Goal: Find contact information: Find contact information

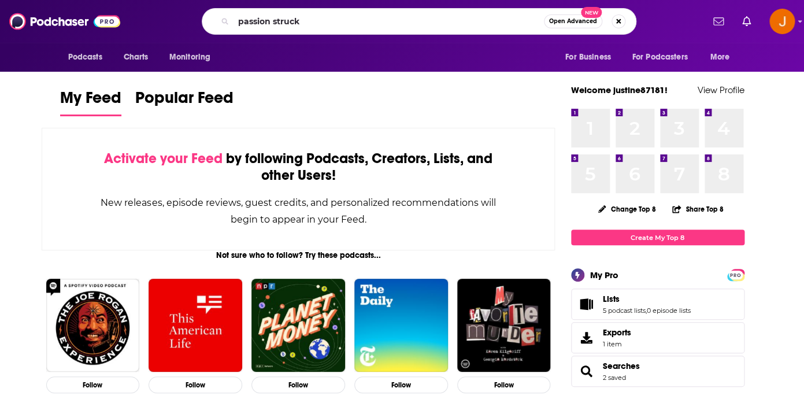
type input "passion struck"
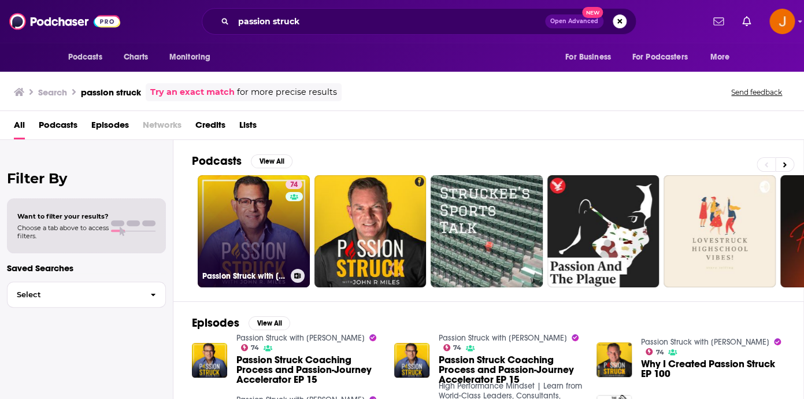
click at [251, 221] on link "74 Passion Struck with John R. Miles" at bounding box center [254, 231] width 112 height 112
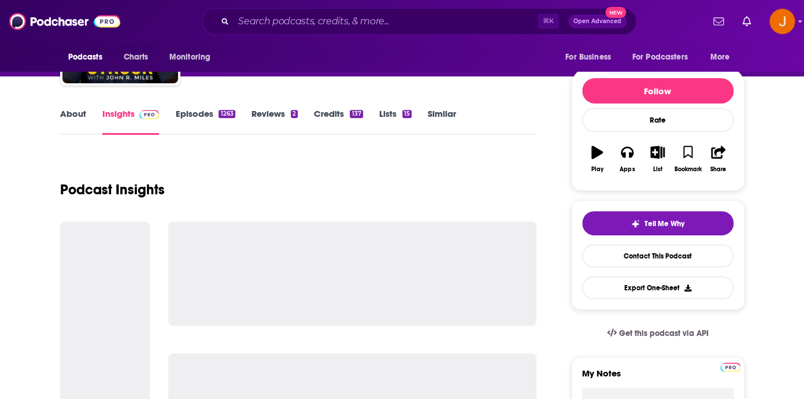
scroll to position [188, 0]
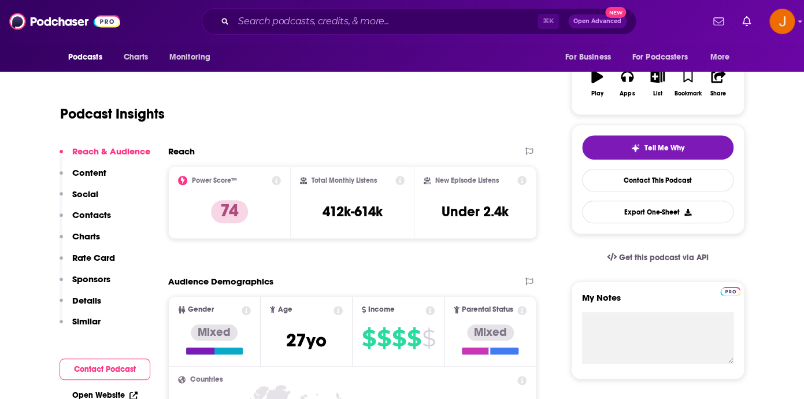
click at [105, 216] on p "Contacts" at bounding box center [91, 214] width 39 height 11
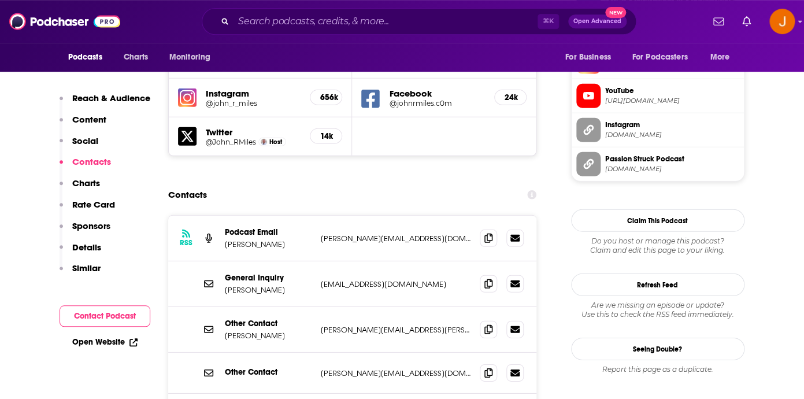
scroll to position [1074, 0]
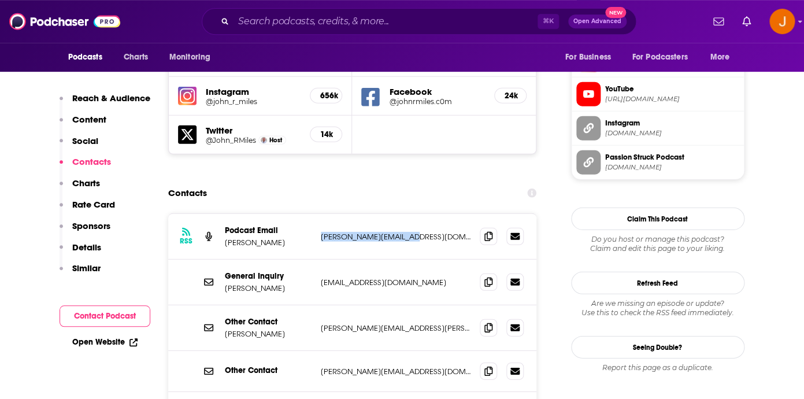
drag, startPoint x: 435, startPoint y: 180, endPoint x: 317, endPoint y: 181, distance: 117.3
click at [321, 232] on p "John@passionstruck.com" at bounding box center [396, 237] width 150 height 10
copy p "John@passionstruck.com"
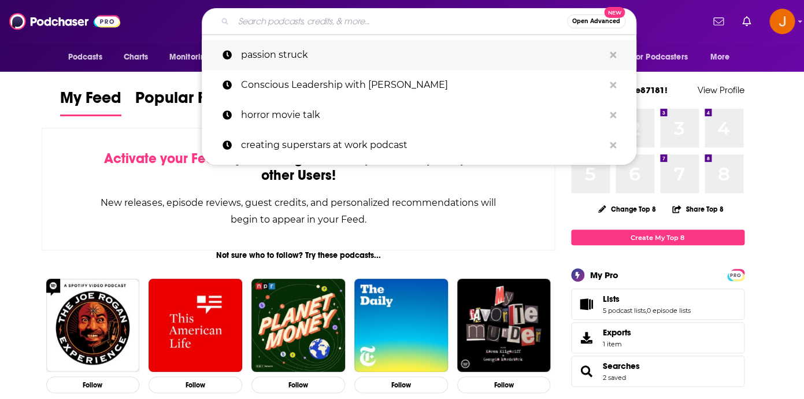
click at [361, 51] on p "passion struck" at bounding box center [422, 55] width 363 height 30
type input "passion struck"
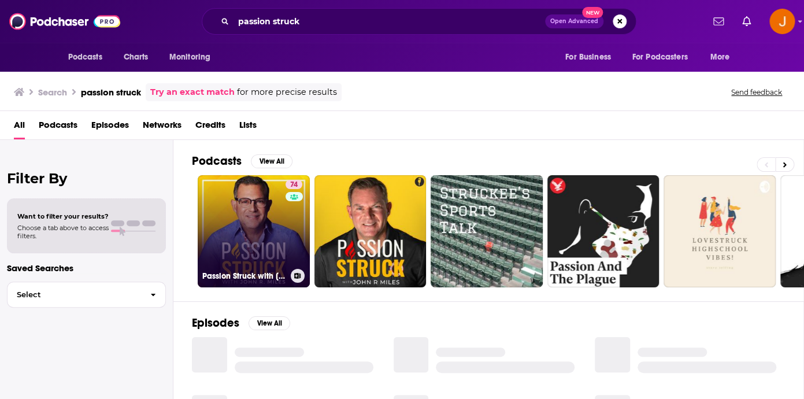
click at [244, 244] on link "74 Passion Struck with John R. Miles" at bounding box center [254, 231] width 112 height 112
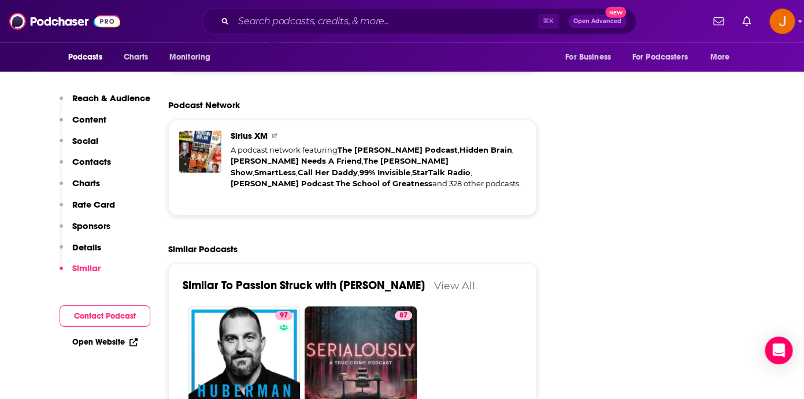
scroll to position [2666, 0]
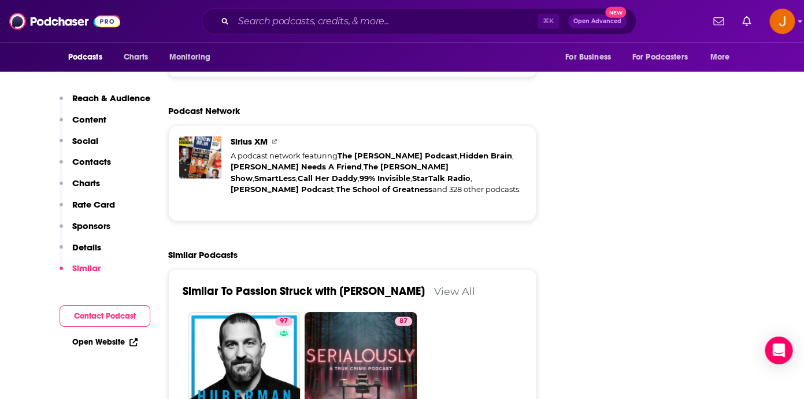
click at [440, 285] on link "View All" at bounding box center [454, 291] width 41 height 12
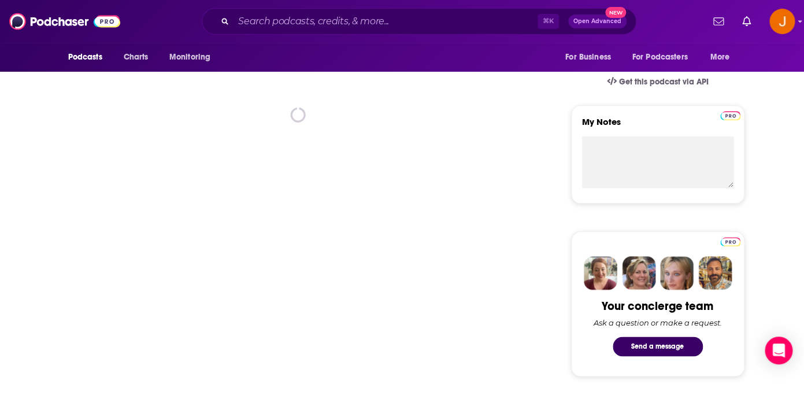
scroll to position [418, 0]
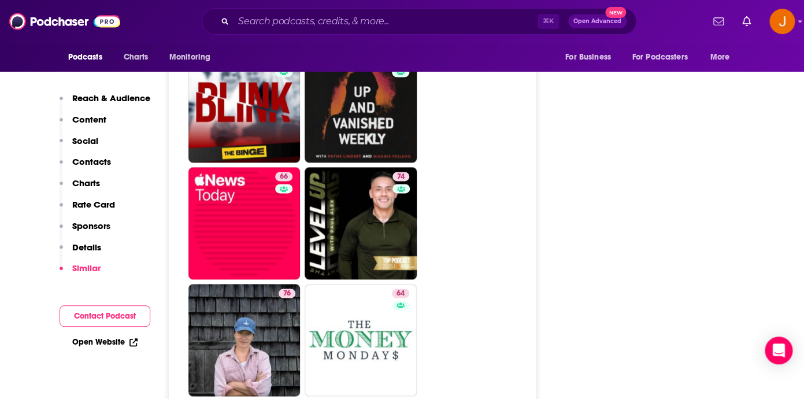
scroll to position [3858, 0]
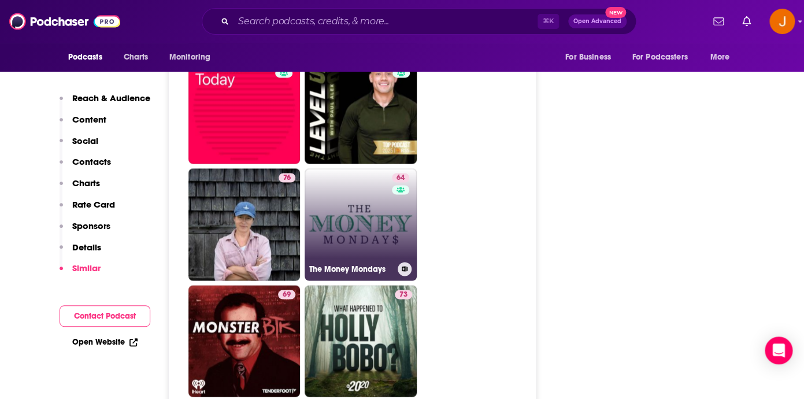
click at [387, 188] on link "64 The Money Mondays" at bounding box center [361, 224] width 112 height 112
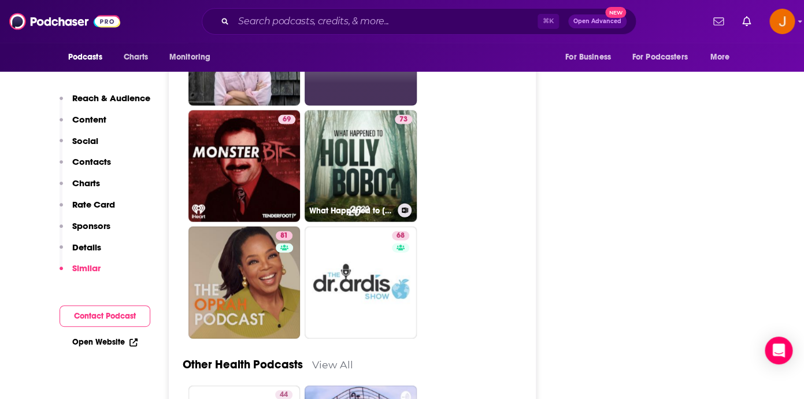
scroll to position [4081, 0]
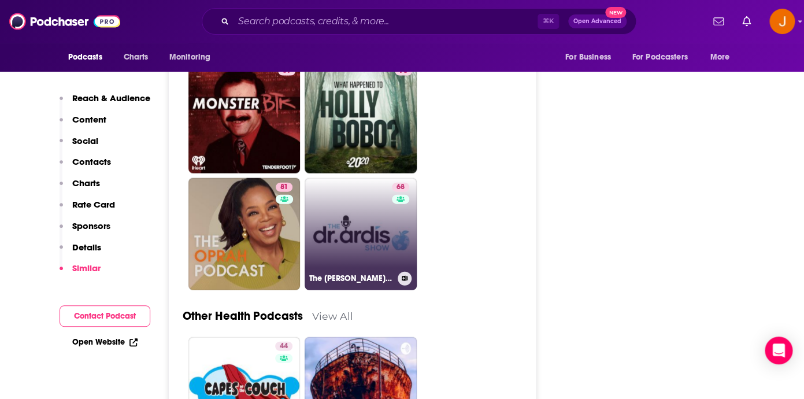
click at [344, 181] on link "68 The Dr. Ardis Show Podcast" at bounding box center [361, 234] width 112 height 112
type input "https://www.podchaser.com/podcasts/the-dr-ardis-show-podcast-4609643"
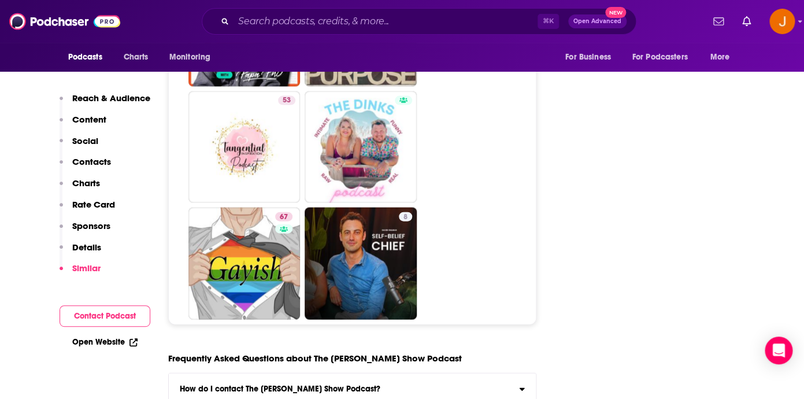
scroll to position [5636, 0]
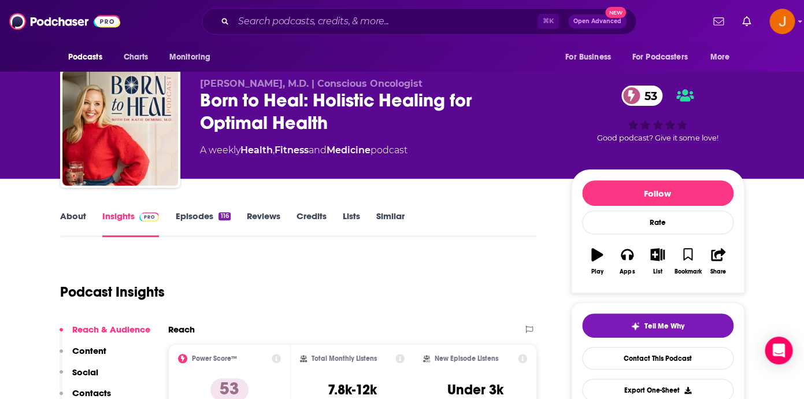
scroll to position [15, 0]
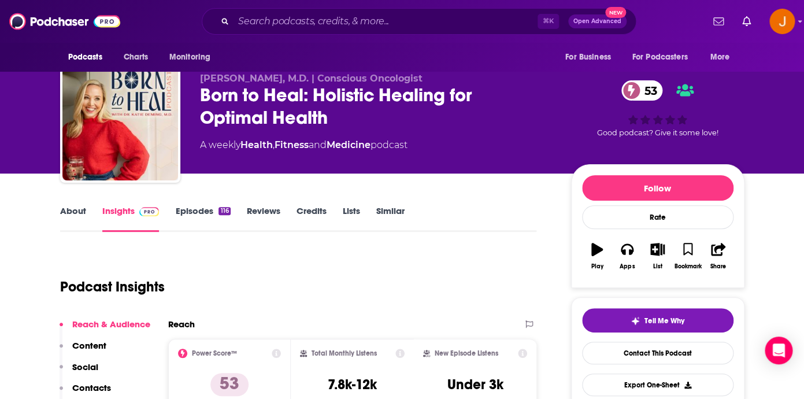
click at [199, 210] on link "Episodes 116" at bounding box center [202, 218] width 55 height 27
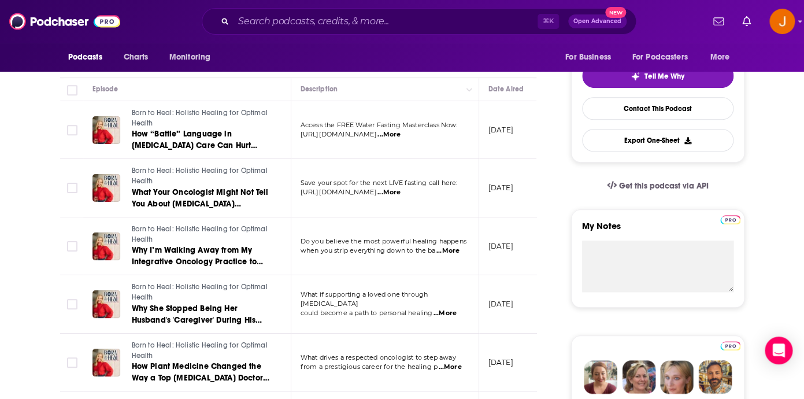
scroll to position [262, 0]
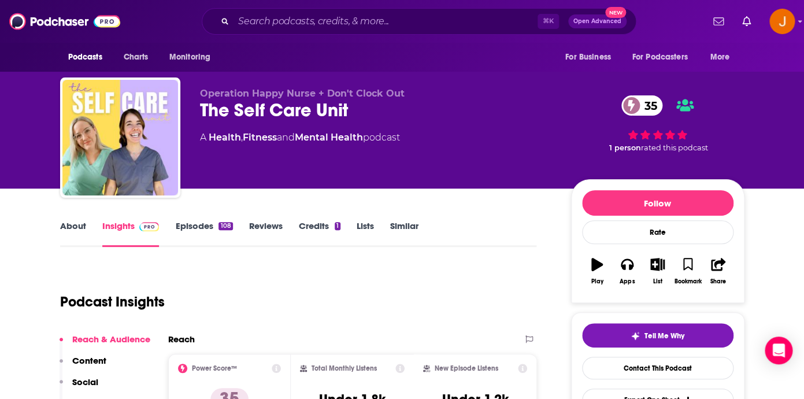
click at [184, 221] on link "Episodes 108" at bounding box center [203, 233] width 57 height 27
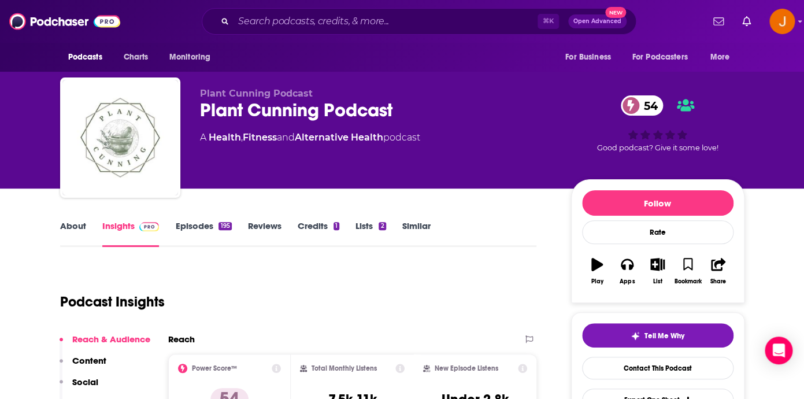
click at [183, 227] on link "Episodes 195" at bounding box center [203, 233] width 56 height 27
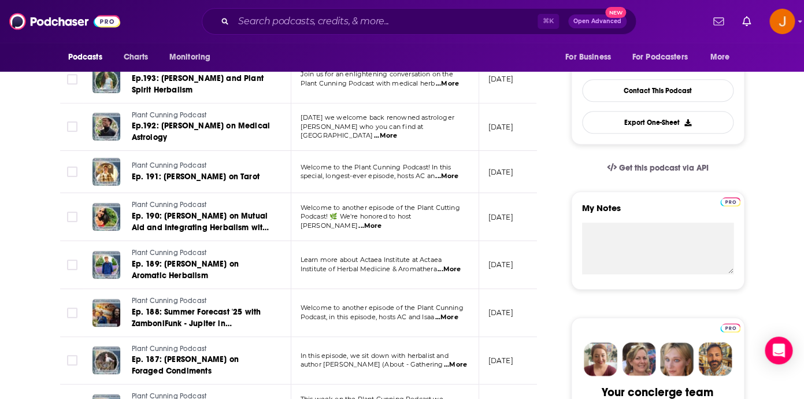
scroll to position [280, 0]
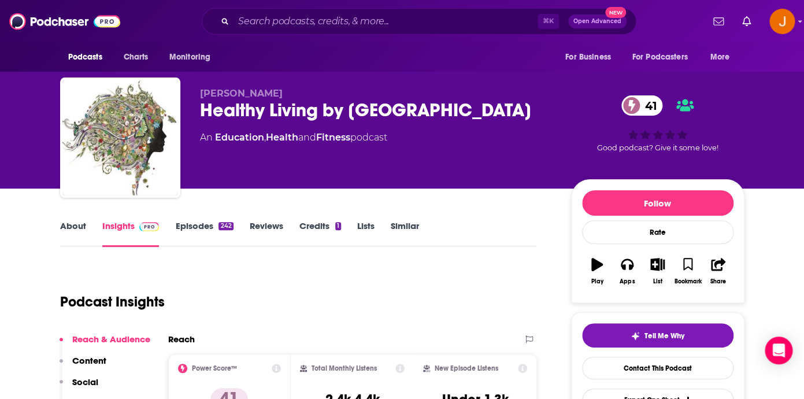
click at [196, 224] on link "Episodes 242" at bounding box center [204, 233] width 58 height 27
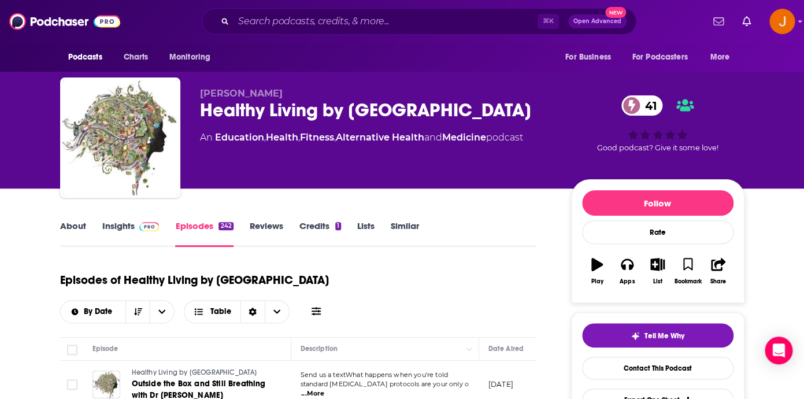
drag, startPoint x: 199, startPoint y: 110, endPoint x: 526, endPoint y: 123, distance: 326.8
click at [526, 123] on div "Joe Grumbine Healthy Living by Willow Creek Springs 41 An Education , Health , …" at bounding box center [402, 139] width 684 height 125
copy h2 "Healthy Living by Willow Creek Springs"
drag, startPoint x: 194, startPoint y: 94, endPoint x: 292, endPoint y: 94, distance: 97.7
click at [292, 94] on div "Joe Grumbine Healthy Living by Willow Creek Springs 41 An Education , Health , …" at bounding box center [402, 139] width 684 height 125
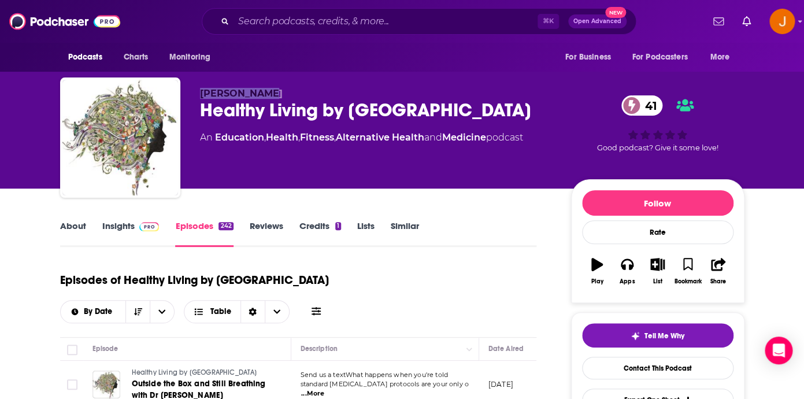
copy span "Joe Grumbine"
click at [77, 228] on link "About" at bounding box center [73, 233] width 26 height 27
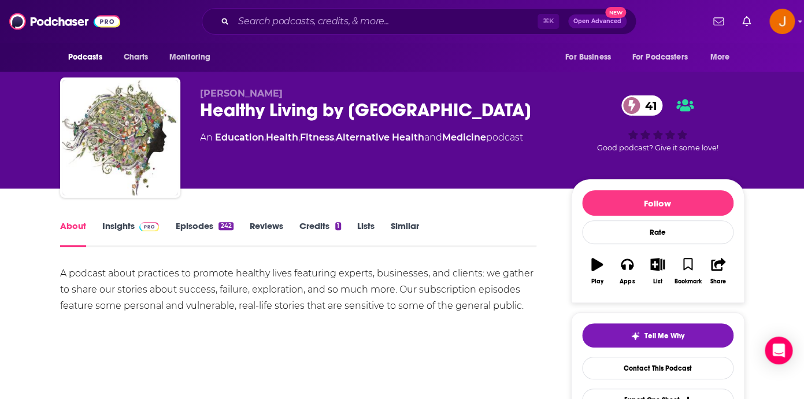
scroll to position [8, 0]
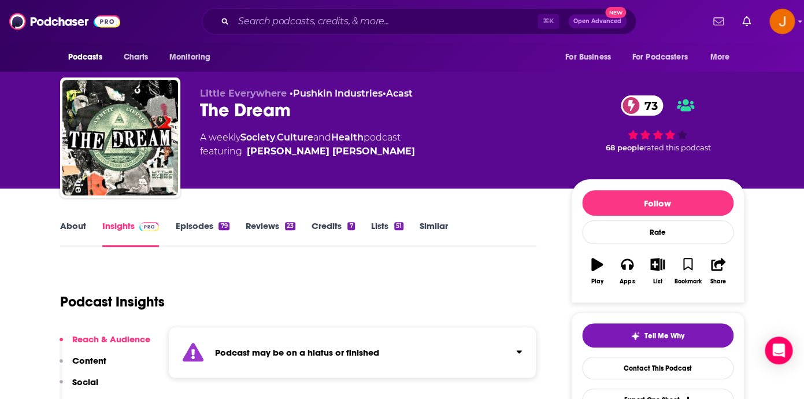
click at [200, 223] on link "Episodes 79" at bounding box center [202, 233] width 54 height 27
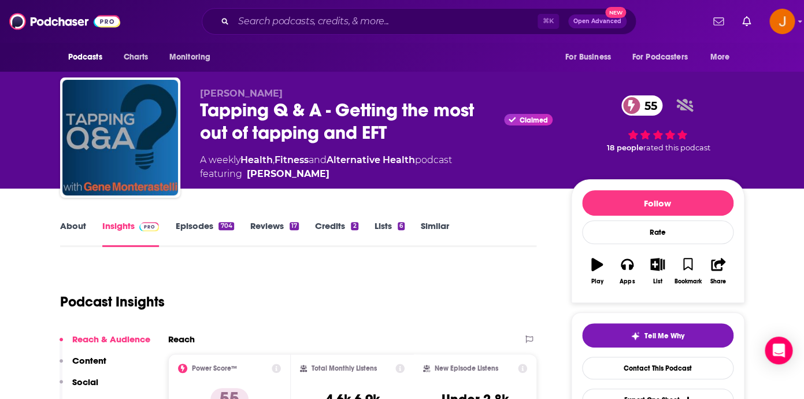
drag, startPoint x: 308, startPoint y: 92, endPoint x: 202, endPoint y: 97, distance: 105.8
click at [202, 97] on p "Gene Monterastelli" at bounding box center [376, 93] width 353 height 11
copy span "Gene Monterastelli"
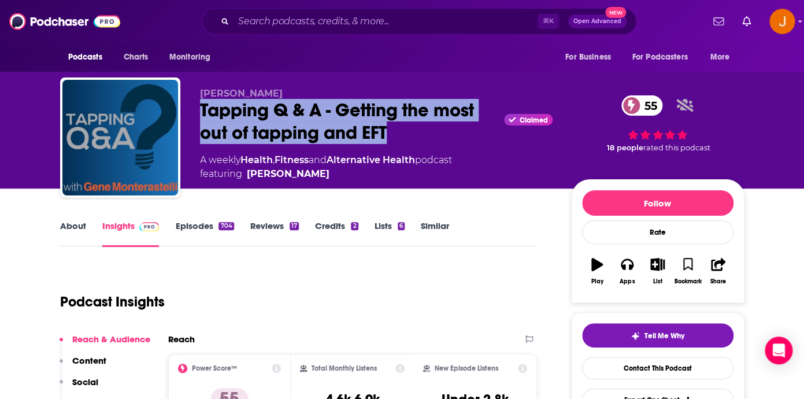
drag, startPoint x: 193, startPoint y: 110, endPoint x: 409, endPoint y: 132, distance: 216.7
click at [408, 132] on div "Gene Monterastelli Tapping Q & A - Getting the most out of tapping and EFT Clai…" at bounding box center [402, 139] width 684 height 125
copy h2 "Tapping Q & A - Getting the most out of tapping and EFT"
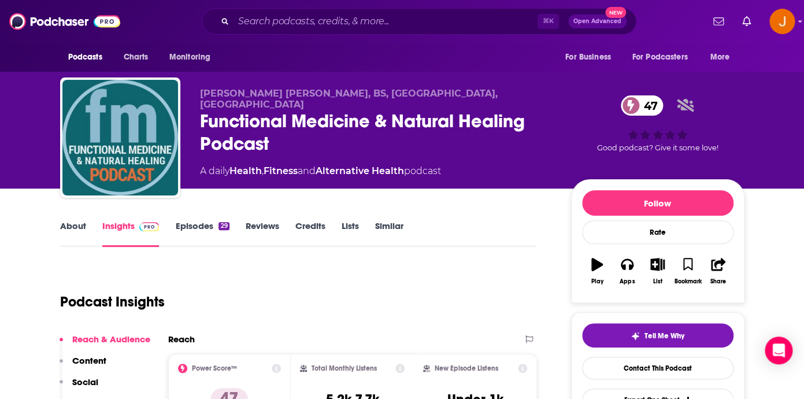
click at [179, 229] on link "Episodes 29" at bounding box center [202, 233] width 54 height 27
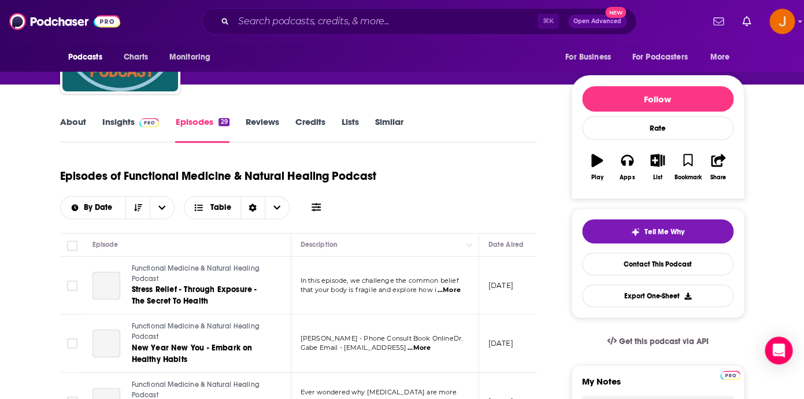
scroll to position [107, 0]
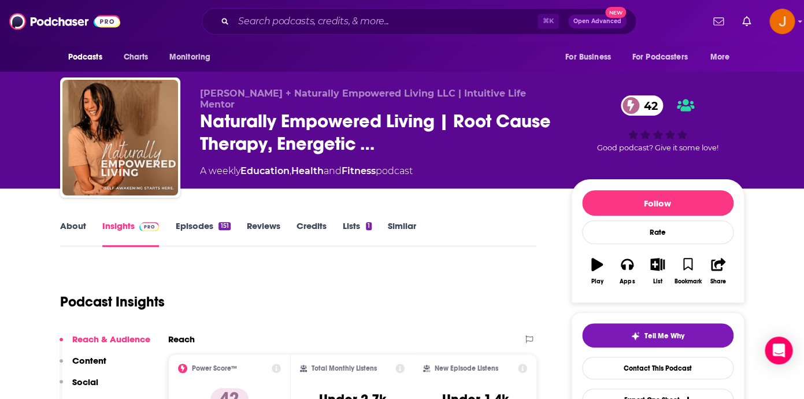
click at [199, 228] on link "Episodes 151" at bounding box center [202, 233] width 55 height 27
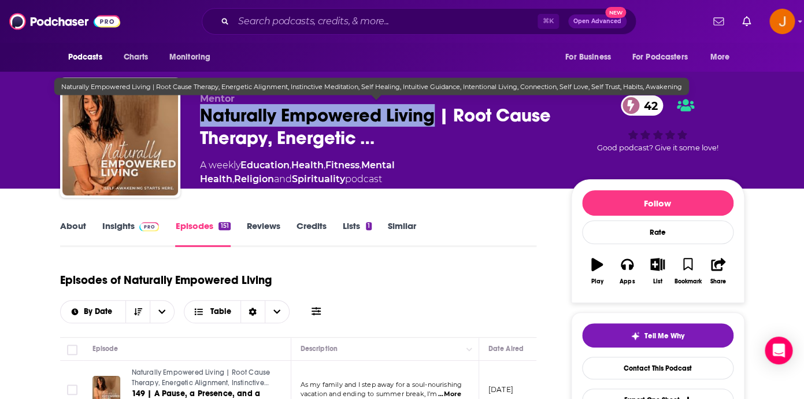
drag, startPoint x: 197, startPoint y: 115, endPoint x: 433, endPoint y: 114, distance: 237.0
click at [433, 114] on div "Jenna Smith + Naturally Empowered Living LLC | Intuitive Life Mentor Naturally …" at bounding box center [402, 139] width 684 height 125
copy h2 "Naturally Empowered Living"
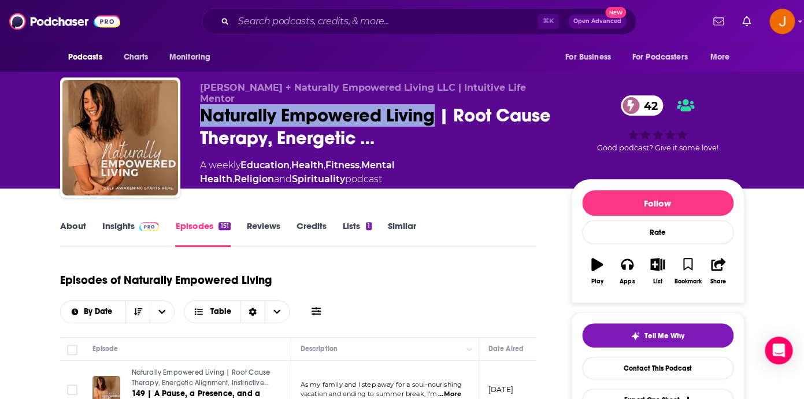
click at [131, 226] on link "Insights" at bounding box center [130, 233] width 57 height 27
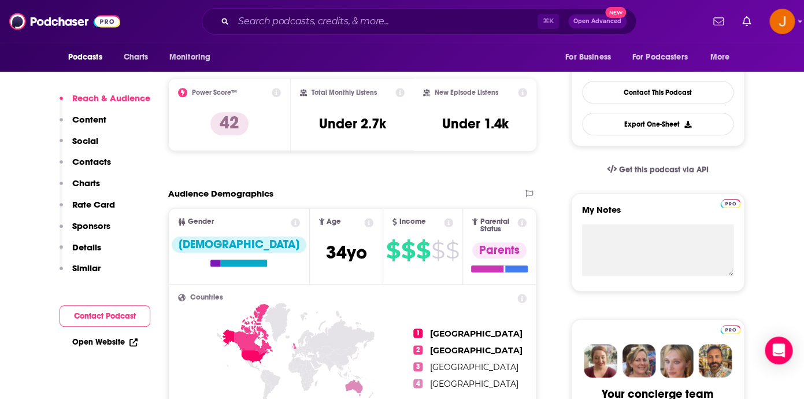
scroll to position [281, 0]
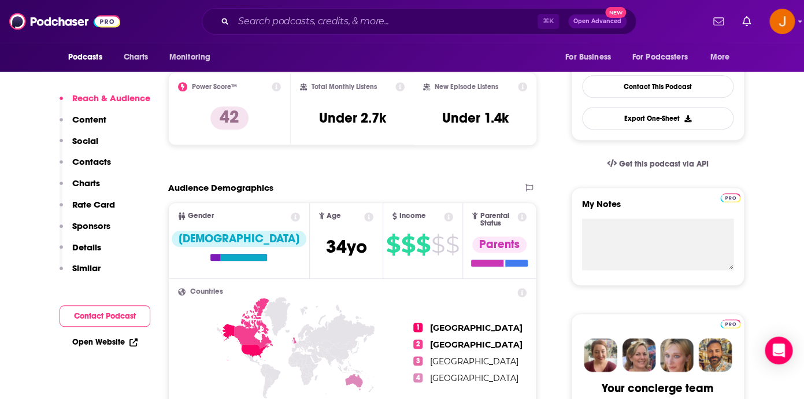
click at [107, 165] on p "Contacts" at bounding box center [91, 161] width 39 height 11
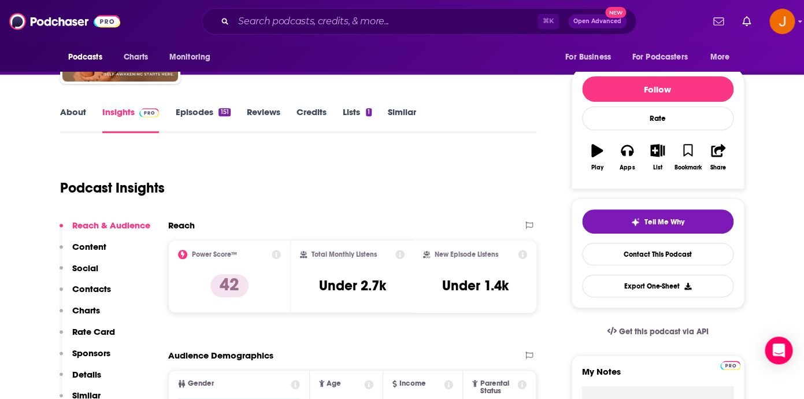
scroll to position [0, 0]
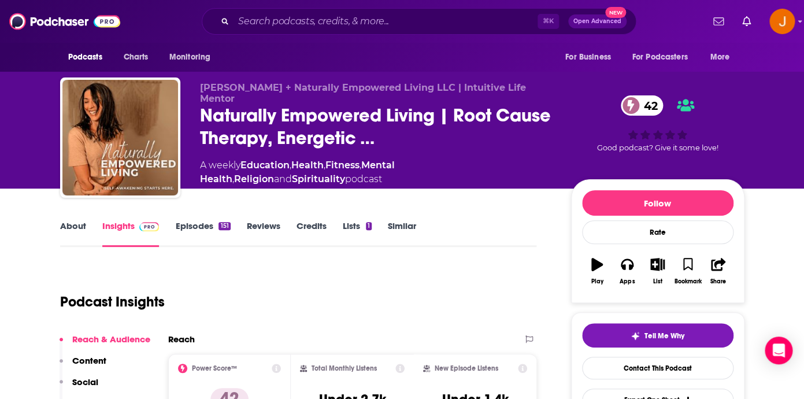
click at [67, 224] on link "About" at bounding box center [73, 233] width 26 height 27
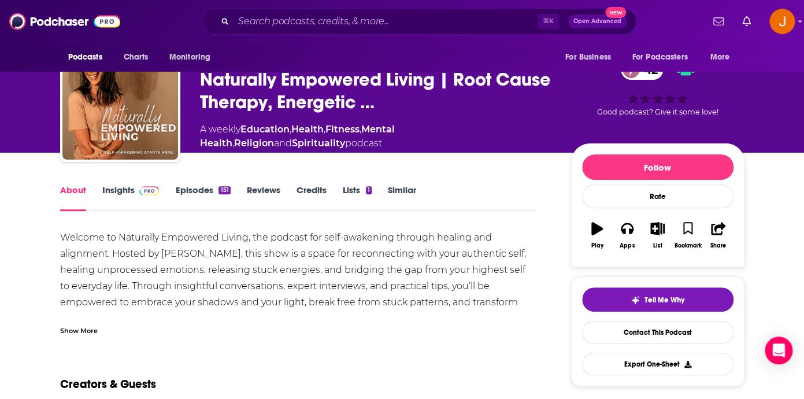
scroll to position [39, 0]
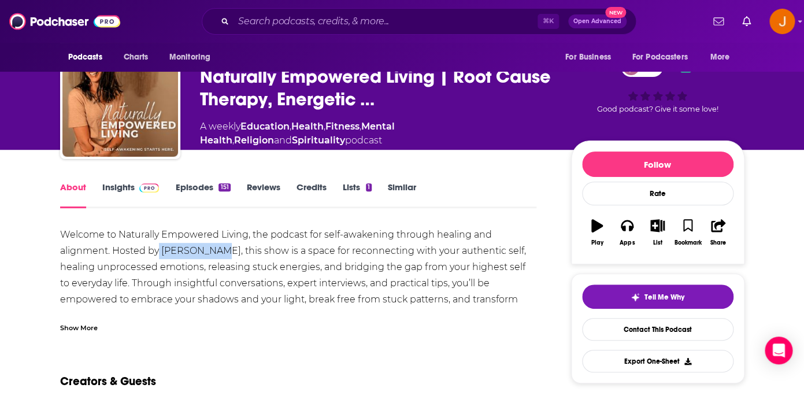
drag, startPoint x: 160, startPoint y: 252, endPoint x: 218, endPoint y: 254, distance: 58.4
copy div "Jenna Smith"
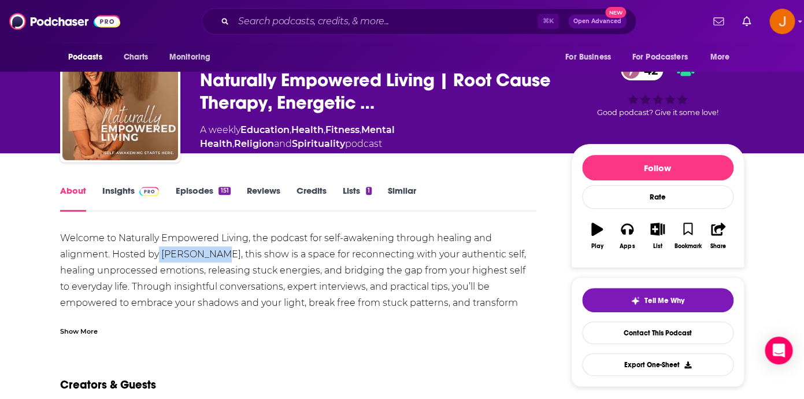
scroll to position [0, 0]
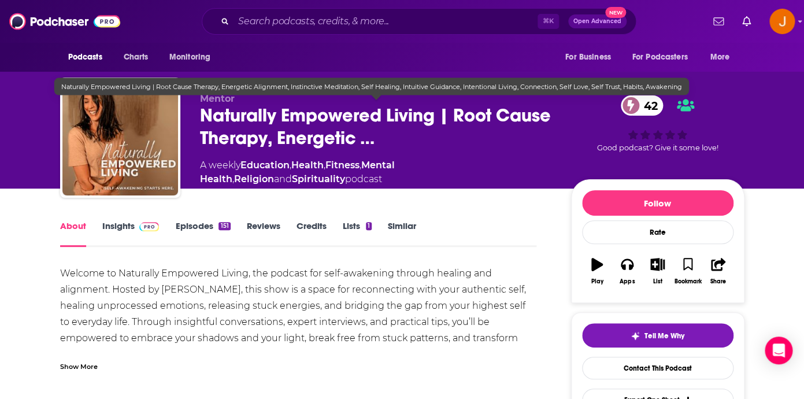
click at [209, 114] on span "Naturally Empowered Living | Root Cause Therapy, Energetic …" at bounding box center [376, 126] width 353 height 45
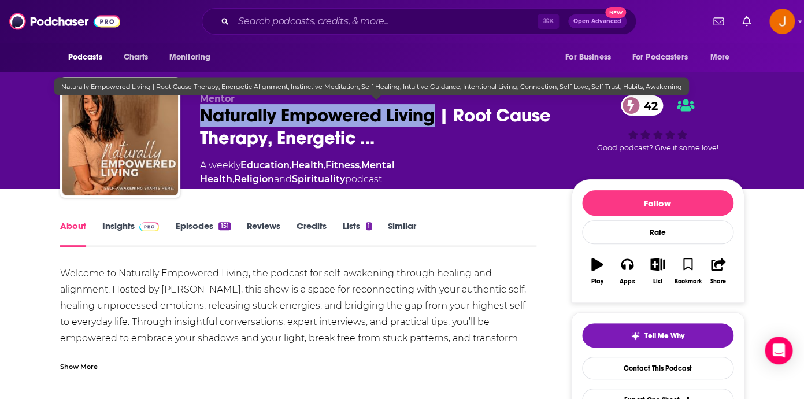
drag, startPoint x: 204, startPoint y: 113, endPoint x: 433, endPoint y: 114, distance: 229.4
click at [433, 114] on span "Naturally Empowered Living | Root Cause Therapy, Energetic …" at bounding box center [376, 126] width 353 height 45
copy h1 "Naturally Empowered Living"
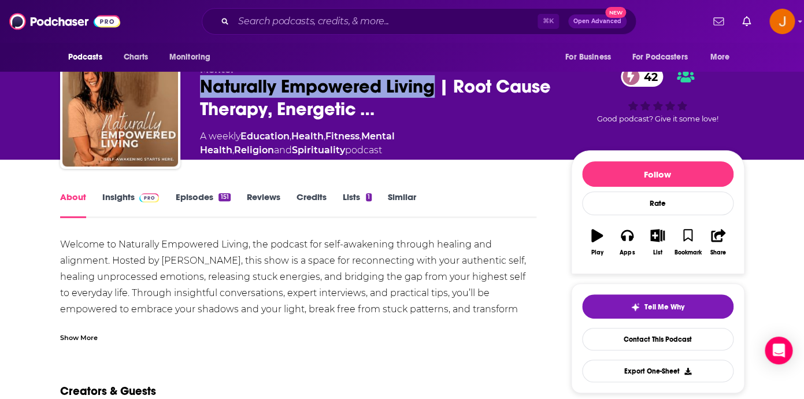
scroll to position [57, 0]
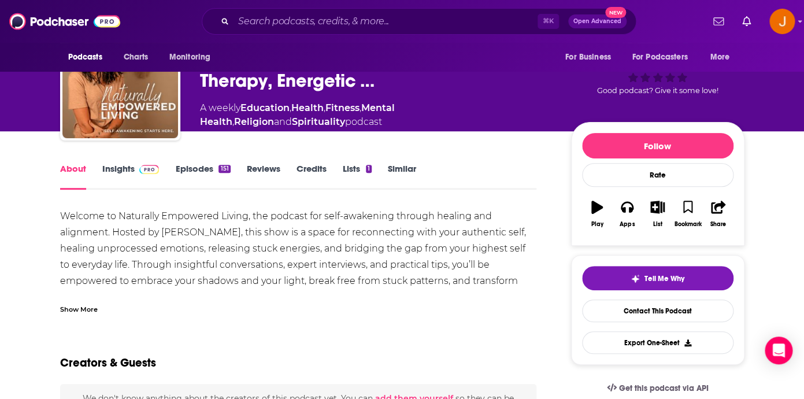
click at [124, 170] on link "Insights" at bounding box center [130, 176] width 57 height 27
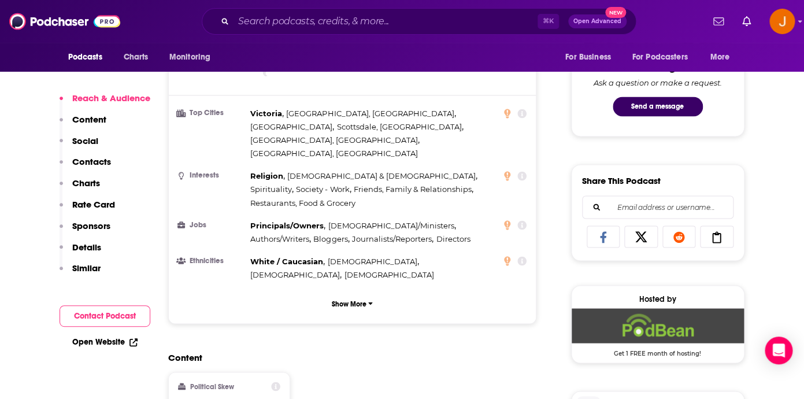
scroll to position [607, 0]
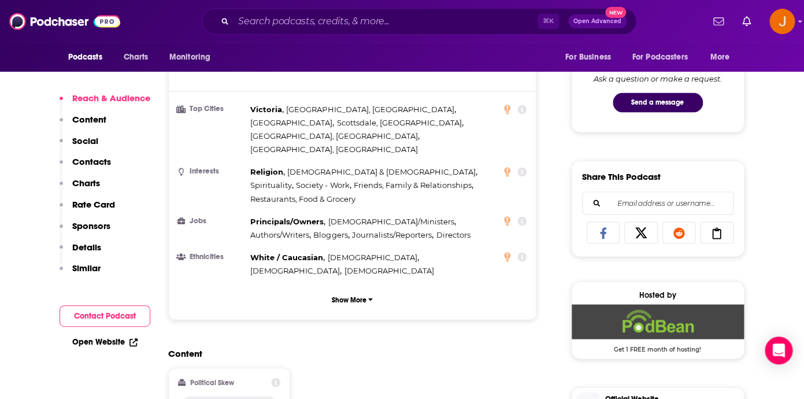
click at [105, 162] on p "Contacts" at bounding box center [91, 161] width 39 height 11
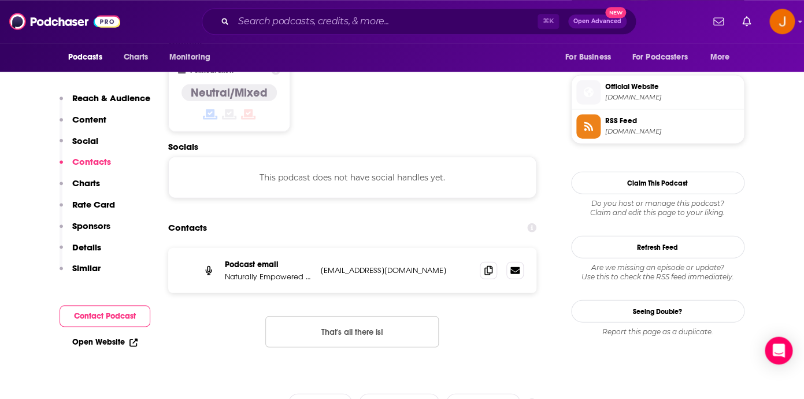
scroll to position [920, 0]
drag, startPoint x: 468, startPoint y: 221, endPoint x: 322, endPoint y: 217, distance: 145.7
click at [322, 247] on div "Podcast email Naturally Empowered Living | Root Cause Therapy, Energetic Alignm…" at bounding box center [352, 269] width 369 height 45
copy p "hello@naturallyempoweredliving.com"
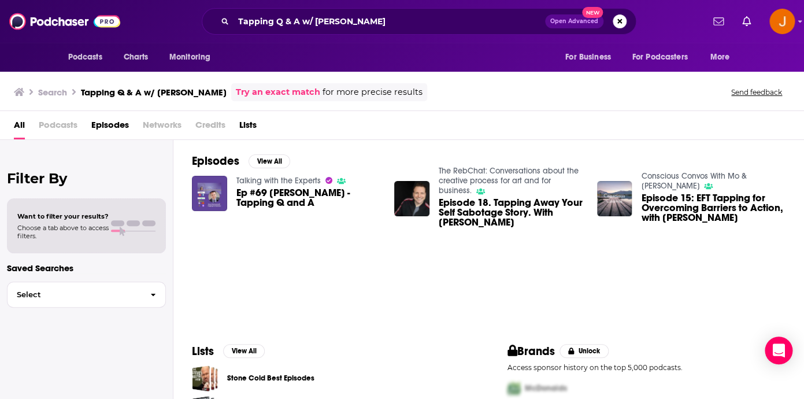
click at [272, 198] on span "Ep #69 [PERSON_NAME] - Tapping Q and A" at bounding box center [308, 198] width 144 height 20
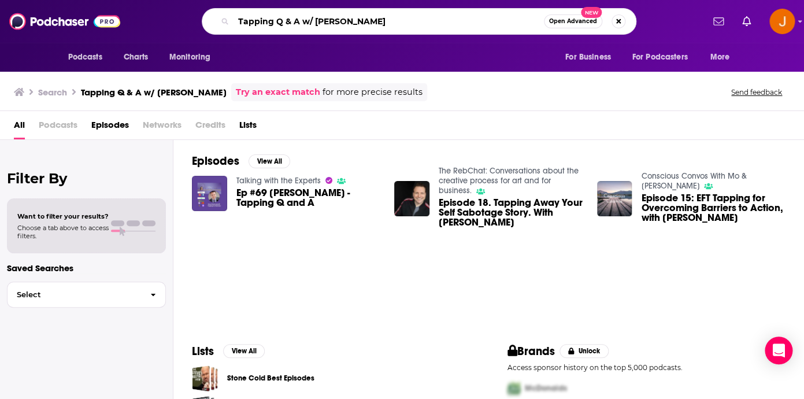
drag, startPoint x: 316, startPoint y: 23, endPoint x: 235, endPoint y: 14, distance: 81.4
click at [236, 14] on input "Tapping Q & A w/ [PERSON_NAME]" at bounding box center [388, 21] width 310 height 18
type input "[PERSON_NAME]"
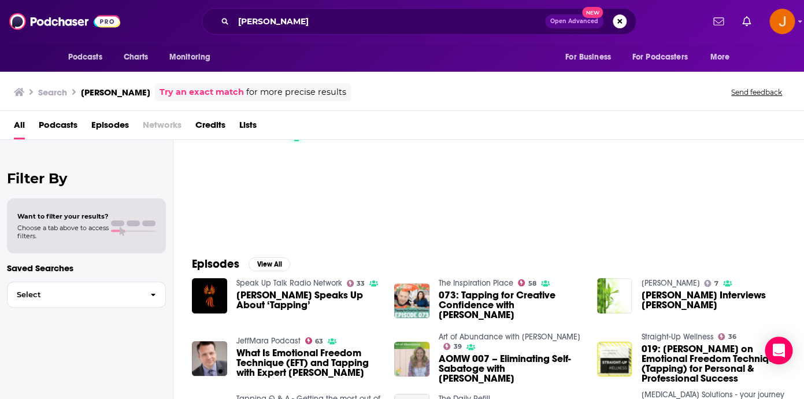
scroll to position [65, 0]
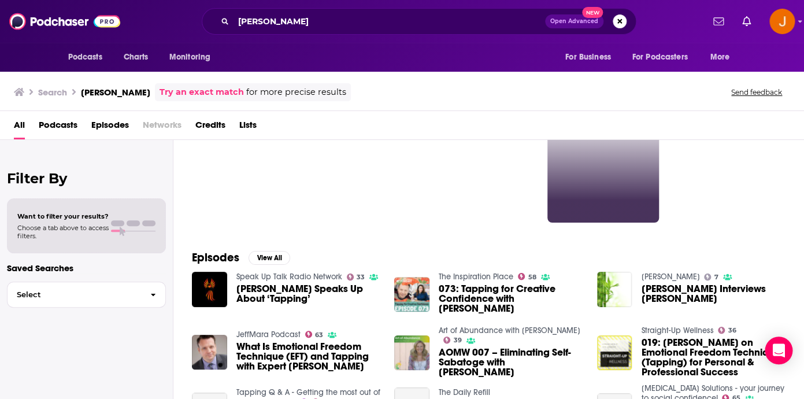
click at [584, 188] on link "55" at bounding box center [603, 166] width 112 height 112
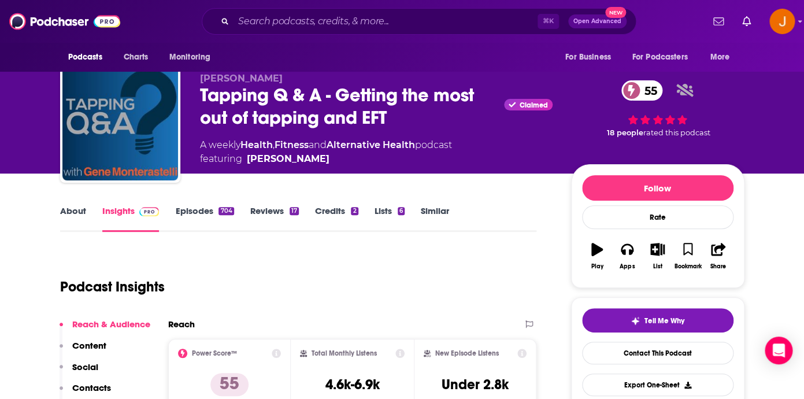
scroll to position [61, 0]
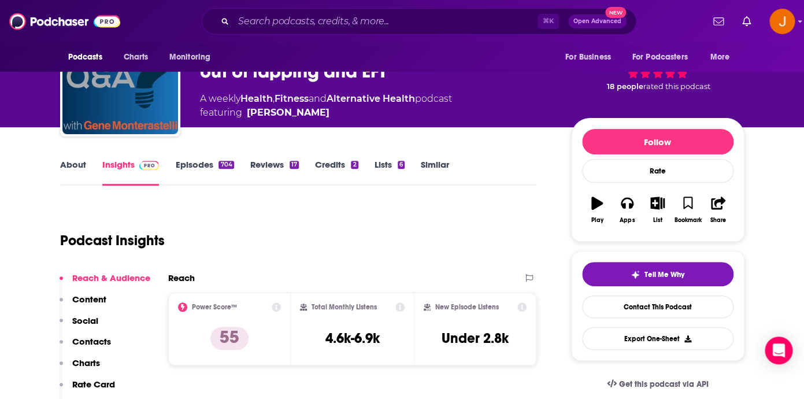
click at [82, 345] on p "Contacts" at bounding box center [91, 341] width 39 height 11
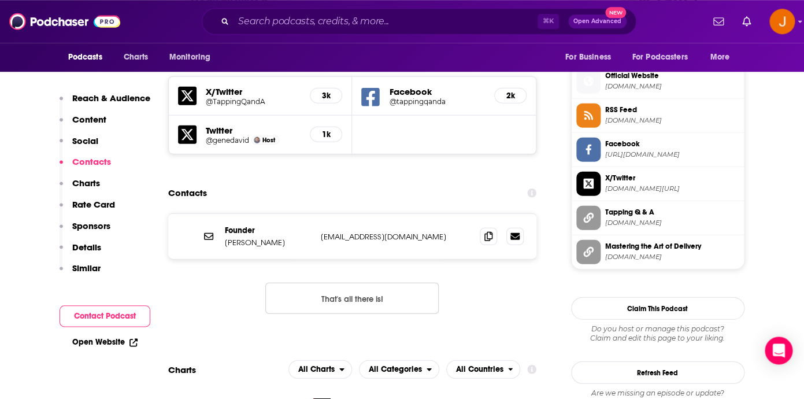
scroll to position [1024, 0]
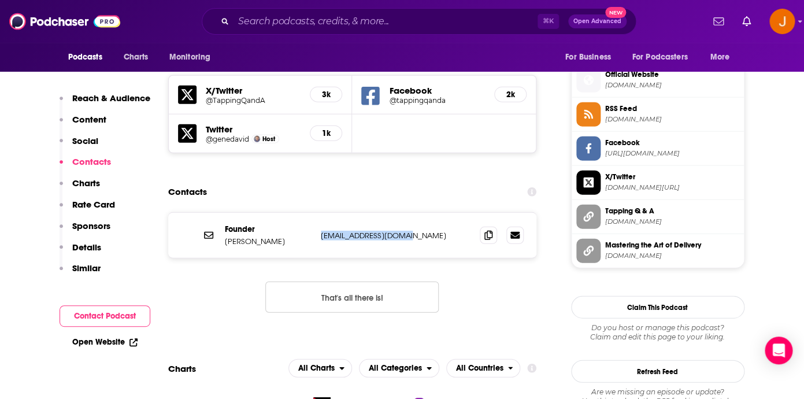
drag, startPoint x: 431, startPoint y: 220, endPoint x: 318, endPoint y: 219, distance: 113.3
click at [321, 231] on p "gene@tappingqanda.com" at bounding box center [396, 236] width 150 height 10
copy p "gene@tappingqanda.com"
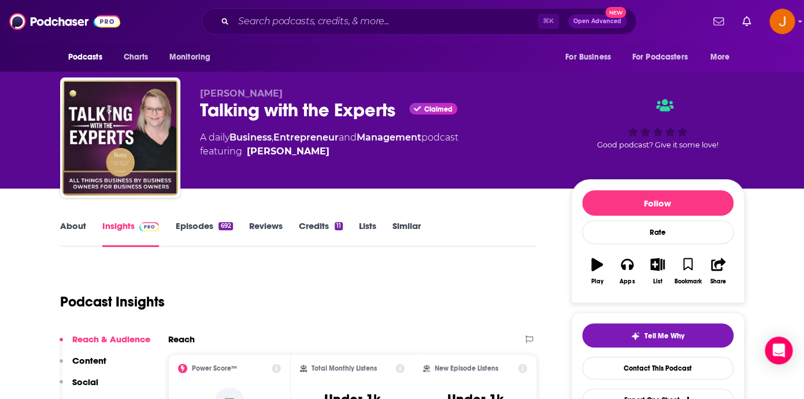
click at [193, 224] on link "Episodes 692" at bounding box center [203, 233] width 57 height 27
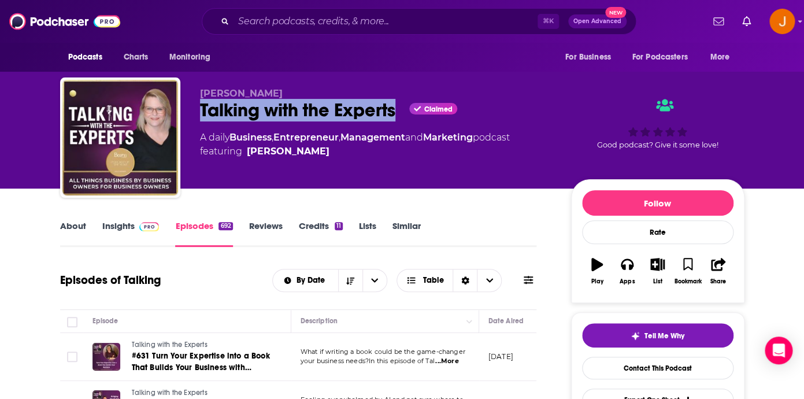
drag, startPoint x: 195, startPoint y: 108, endPoint x: 403, endPoint y: 112, distance: 208.1
click at [403, 112] on div "Rose Davidson Talking with the Experts Claimed A daily Business , Entrepreneur …" at bounding box center [402, 139] width 684 height 125
copy h2 "Talking with the Experts"
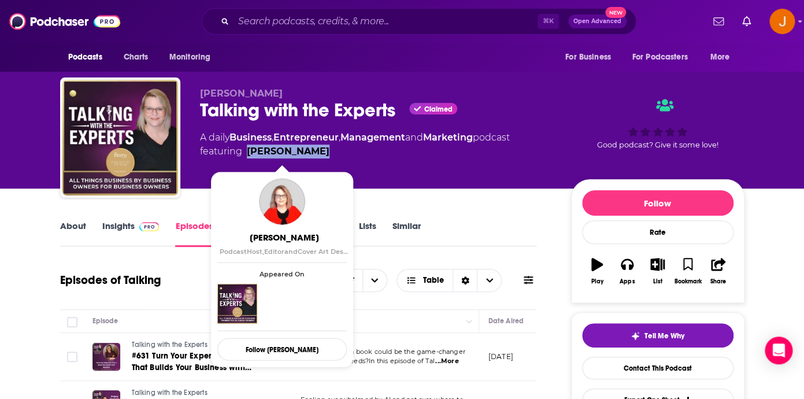
drag, startPoint x: 323, startPoint y: 158, endPoint x: 248, endPoint y: 157, distance: 75.1
click at [248, 158] on span "featuring Rose Davidson" at bounding box center [355, 151] width 310 height 14
copy link "Rose Davidson"
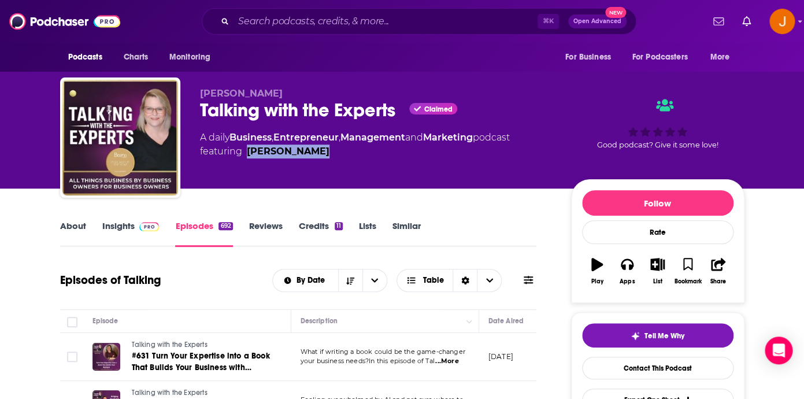
click at [127, 226] on link "Insights" at bounding box center [130, 233] width 57 height 27
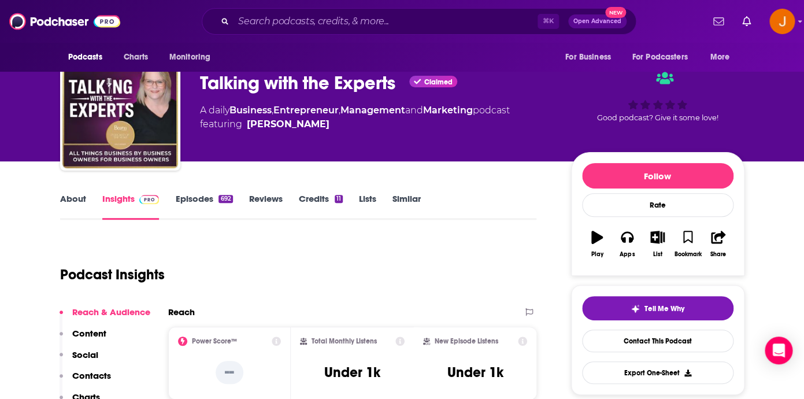
scroll to position [169, 0]
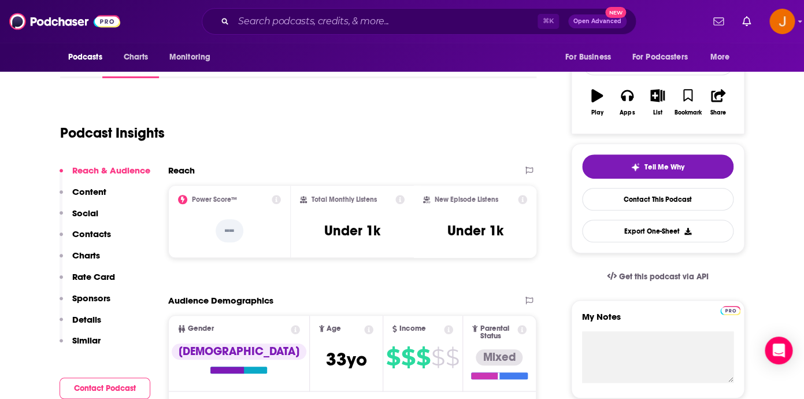
click at [98, 235] on p "Contacts" at bounding box center [91, 233] width 39 height 11
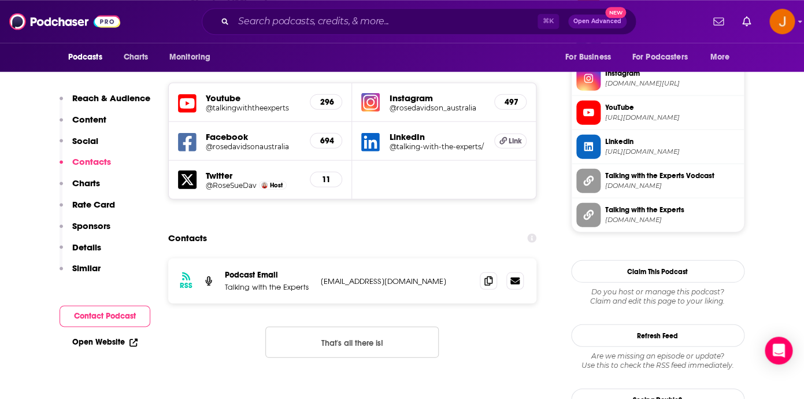
scroll to position [1023, 0]
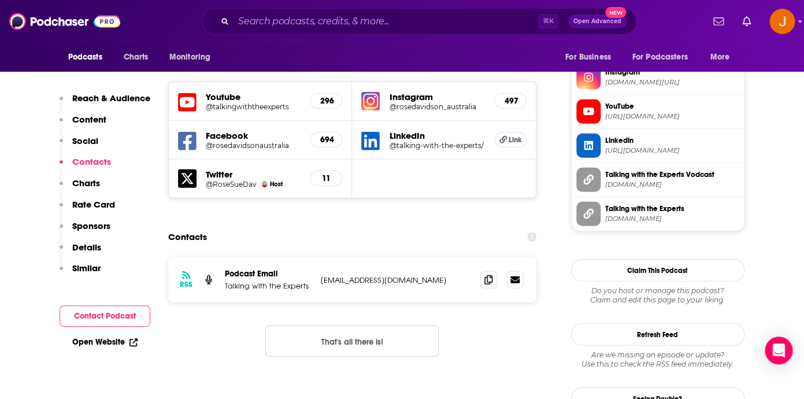
drag, startPoint x: 444, startPoint y: 218, endPoint x: 321, endPoint y: 216, distance: 123.7
click at [321, 275] on p "guest@talkingwiththeexperts.com" at bounding box center [396, 280] width 150 height 10
copy p "guest@talkingwiththeexperts.com"
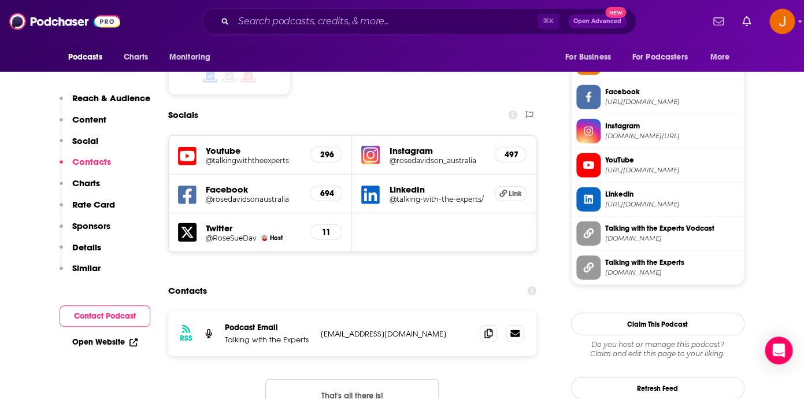
scroll to position [933, 0]
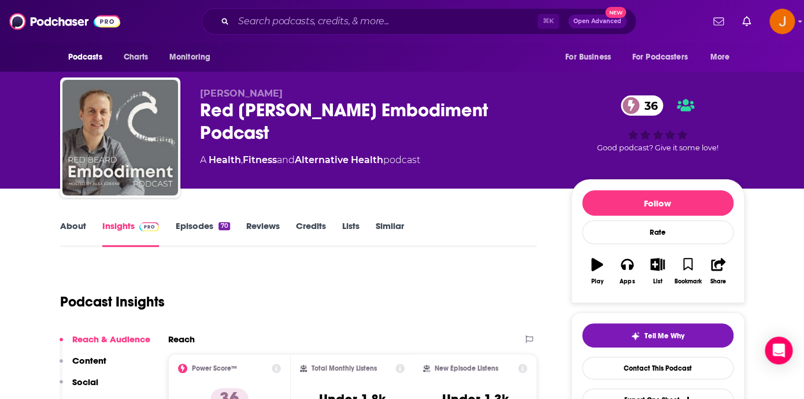
click at [197, 223] on link "Episodes 70" at bounding box center [202, 233] width 54 height 27
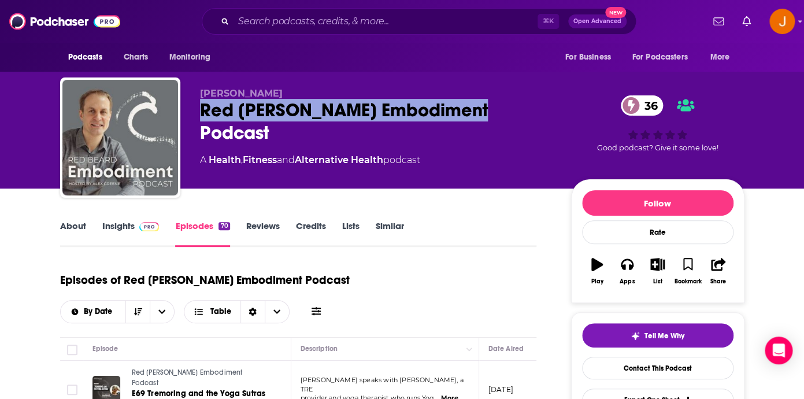
drag, startPoint x: 202, startPoint y: 113, endPoint x: 475, endPoint y: 116, distance: 273.4
click at [475, 116] on div "Red [PERSON_NAME] Embodiment Podcast 36" at bounding box center [376, 121] width 353 height 45
copy h2 "Red [PERSON_NAME] Embodiment Podcast"
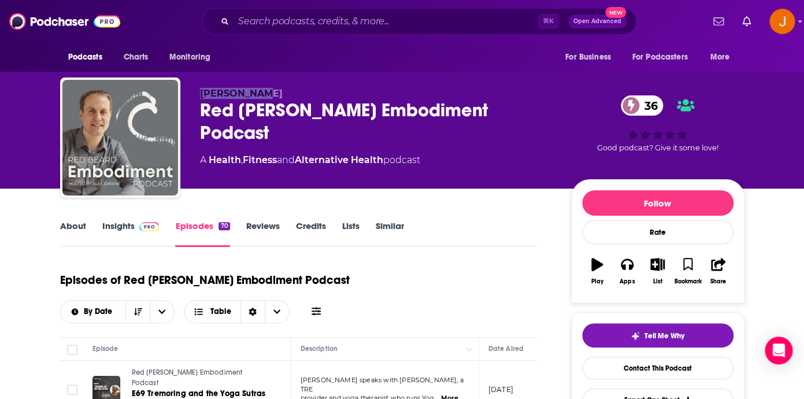
drag, startPoint x: 199, startPoint y: 92, endPoint x: 293, endPoint y: 95, distance: 94.3
click at [293, 95] on div "[PERSON_NAME] Red [PERSON_NAME] Embodiment Podcast 36 A Health , Fitness and Al…" at bounding box center [402, 139] width 684 height 125
copy span "[PERSON_NAME]"
click at [117, 225] on link "Insights" at bounding box center [130, 233] width 57 height 27
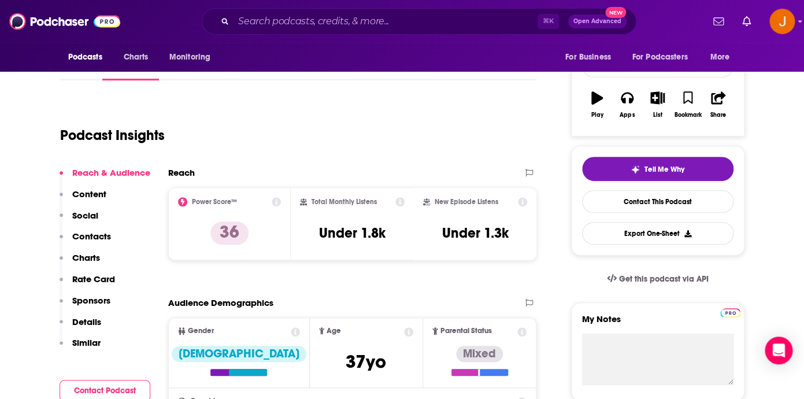
click at [97, 239] on p "Contacts" at bounding box center [91, 236] width 39 height 11
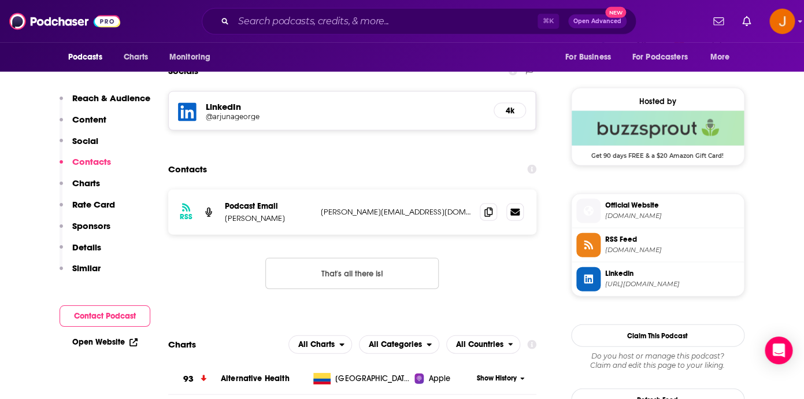
scroll to position [802, 0]
drag, startPoint x: 453, startPoint y: 221, endPoint x: 320, endPoint y: 217, distance: 133.0
click at [320, 217] on div "RSS Podcast Email [PERSON_NAME] [PERSON_NAME][EMAIL_ADDRESS][DOMAIN_NAME] [PERS…" at bounding box center [352, 210] width 369 height 45
copy p "[PERSON_NAME][EMAIL_ADDRESS][DOMAIN_NAME]"
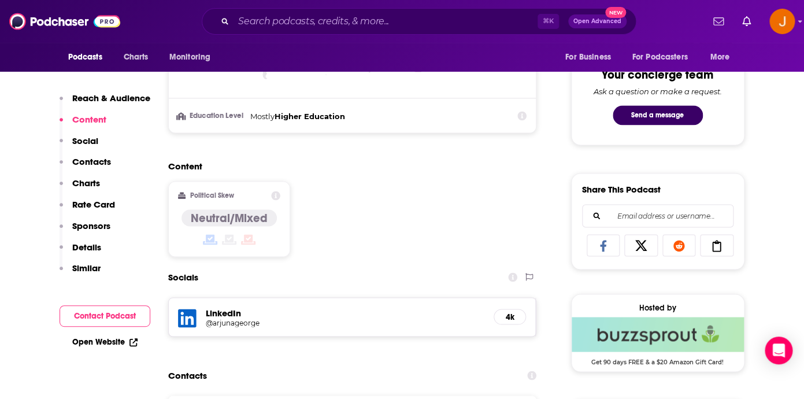
scroll to position [0, 0]
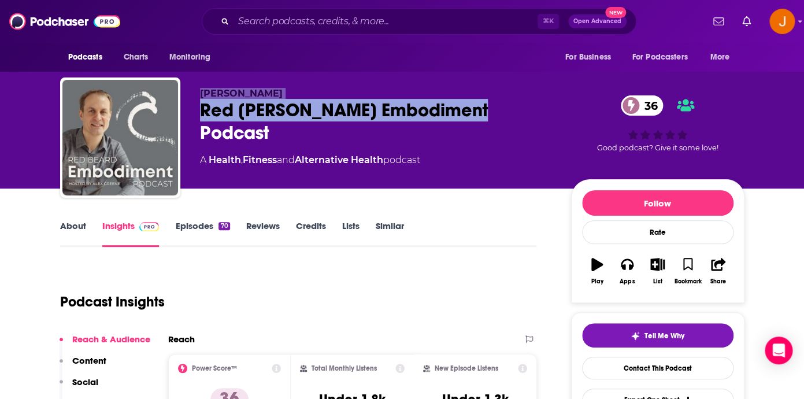
drag, startPoint x: 197, startPoint y: 90, endPoint x: 476, endPoint y: 114, distance: 279.7
click at [476, 114] on div "Alex Greene Red Beard Embodiment Podcast 36 A Health , Fitness and Alternative …" at bounding box center [402, 139] width 684 height 125
copy div "Alex Greene Red Beard Embodiment Podcast"
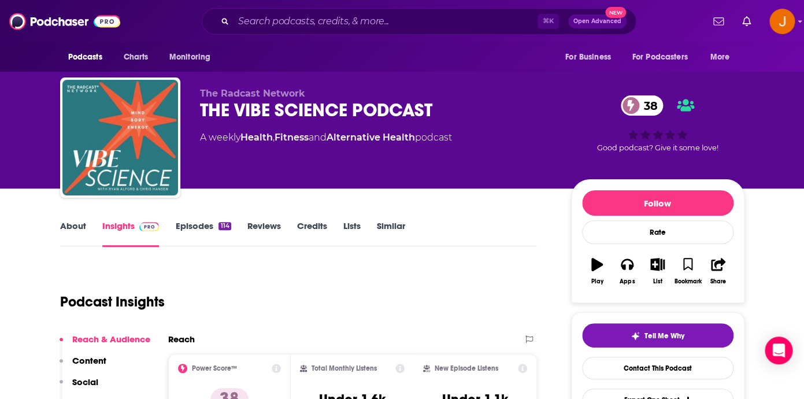
click at [187, 228] on link "Episodes 114" at bounding box center [202, 233] width 55 height 27
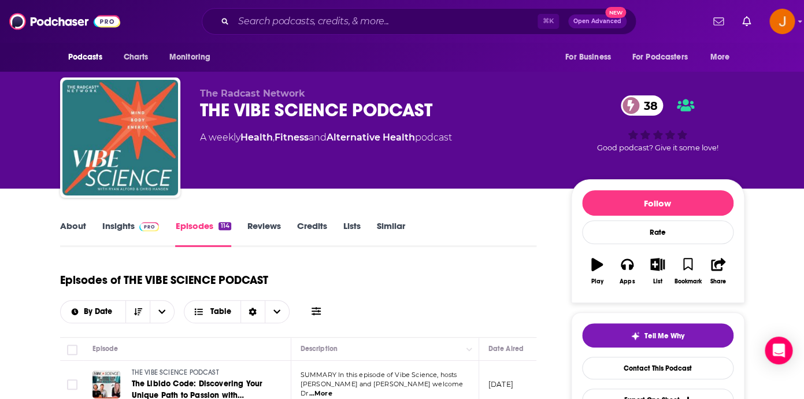
click at [120, 230] on link "Insights" at bounding box center [130, 233] width 57 height 27
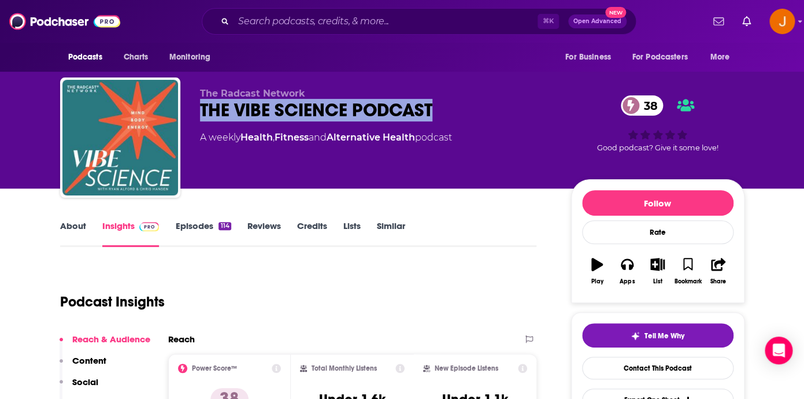
drag, startPoint x: 199, startPoint y: 110, endPoint x: 438, endPoint y: 112, distance: 238.7
click at [438, 112] on div "The Radcast Network THE VIBE SCIENCE PODCAST 38 A weekly Health , Fitness and A…" at bounding box center [402, 139] width 684 height 125
copy h2 "THE VIBE SCIENCE PODCAST"
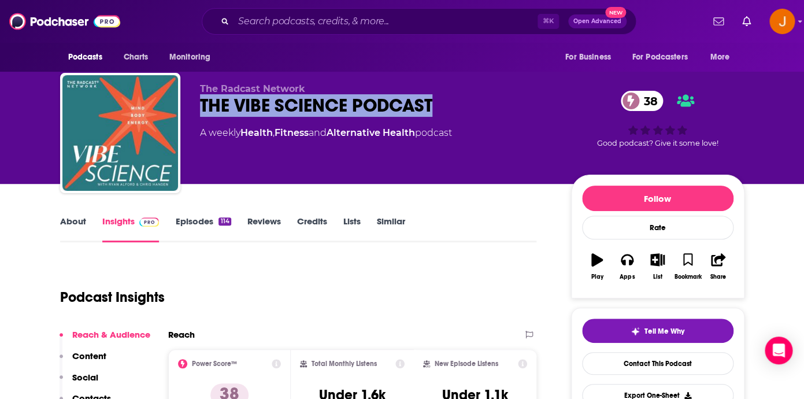
scroll to position [26, 0]
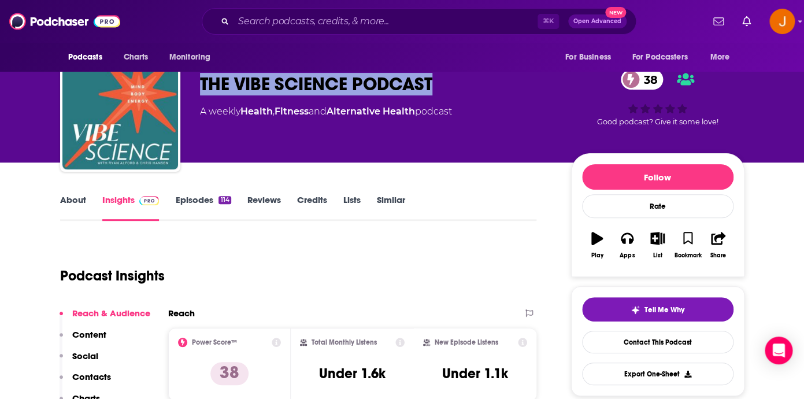
click at [77, 203] on link "About" at bounding box center [73, 207] width 26 height 27
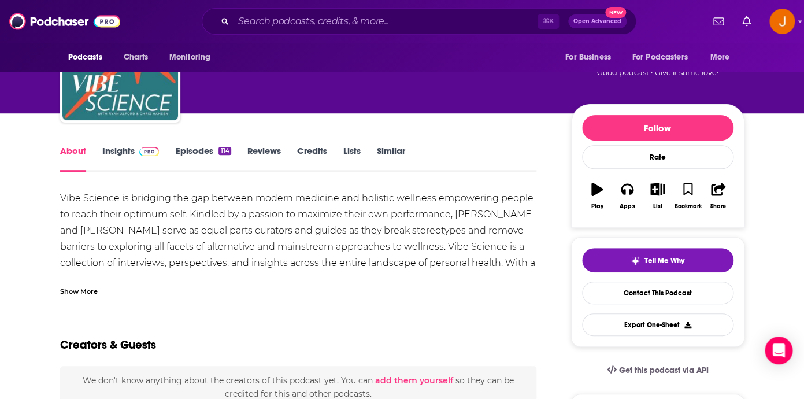
scroll to position [112, 0]
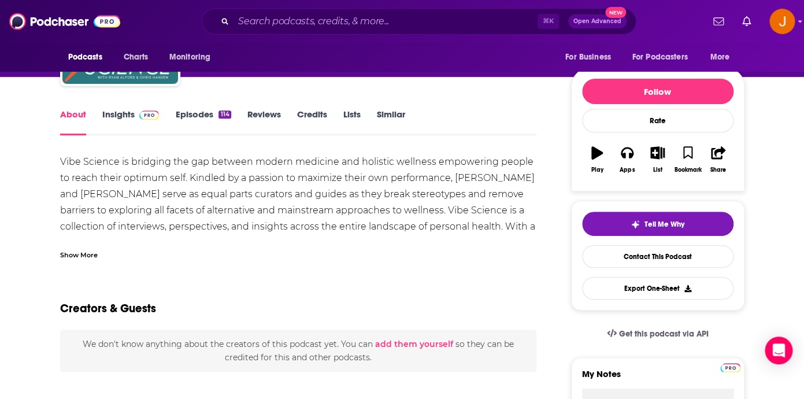
click at [97, 247] on div "Show More" at bounding box center [298, 250] width 477 height 20
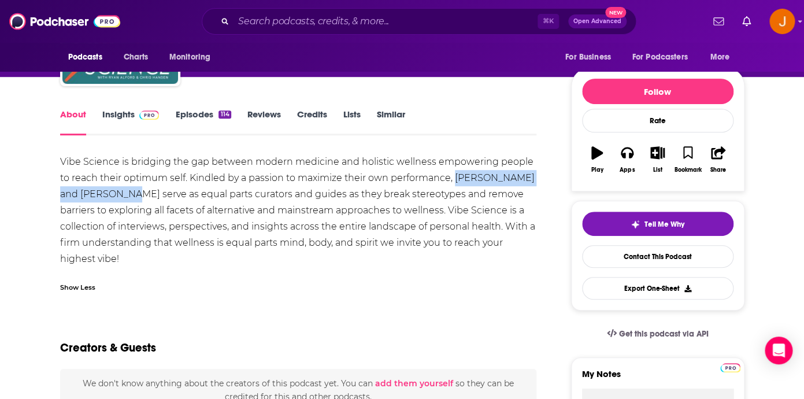
drag, startPoint x: 455, startPoint y: 178, endPoint x: 118, endPoint y: 198, distance: 337.5
click at [118, 198] on div "Vibe Science is bridging the gap between modern medicine and holistic wellness …" at bounding box center [298, 210] width 477 height 113
copy div "Ryan Alford and Chris Hansen"
click at [118, 121] on link "Insights" at bounding box center [130, 122] width 57 height 27
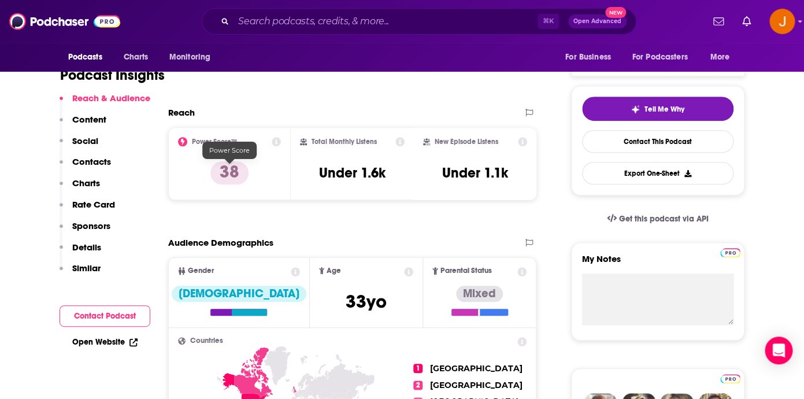
scroll to position [231, 0]
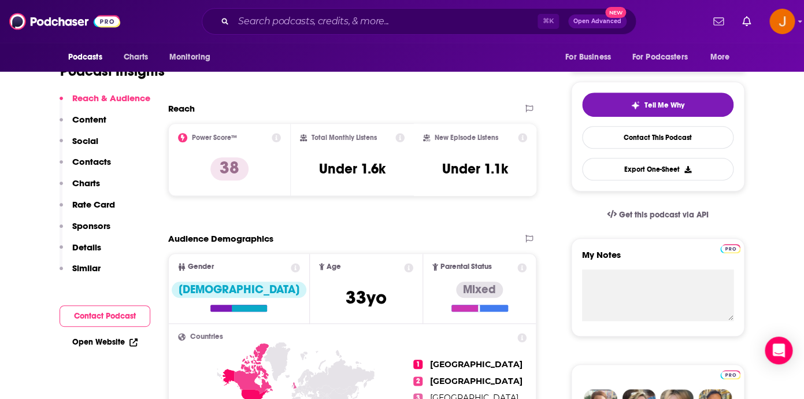
click at [105, 162] on p "Contacts" at bounding box center [91, 161] width 39 height 11
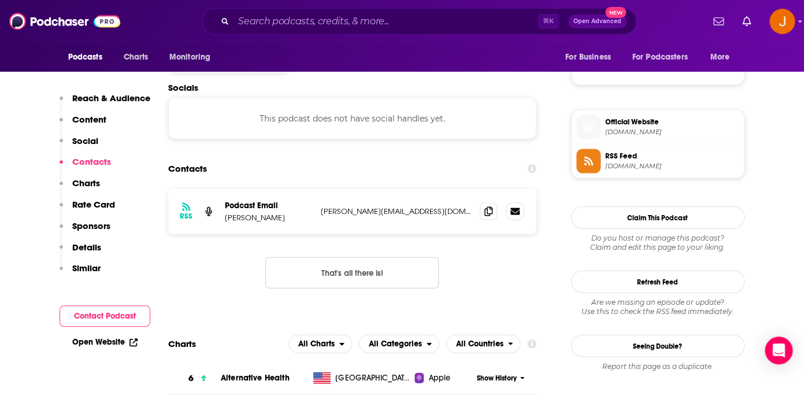
scroll to position [779, 0]
drag, startPoint x: 407, startPoint y: 220, endPoint x: 322, endPoint y: 217, distance: 85.6
click at [320, 217] on div "RSS Podcast Email Ryan Alford ryan@radical.company ryan@radical.company" at bounding box center [352, 210] width 369 height 45
copy p "ryan@radical.company"
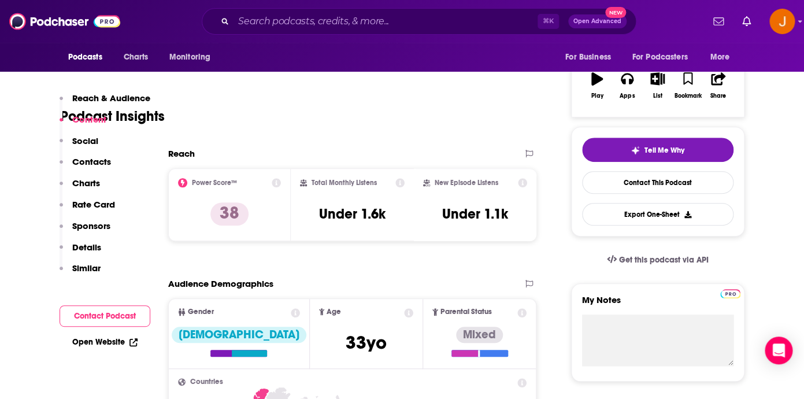
scroll to position [144, 0]
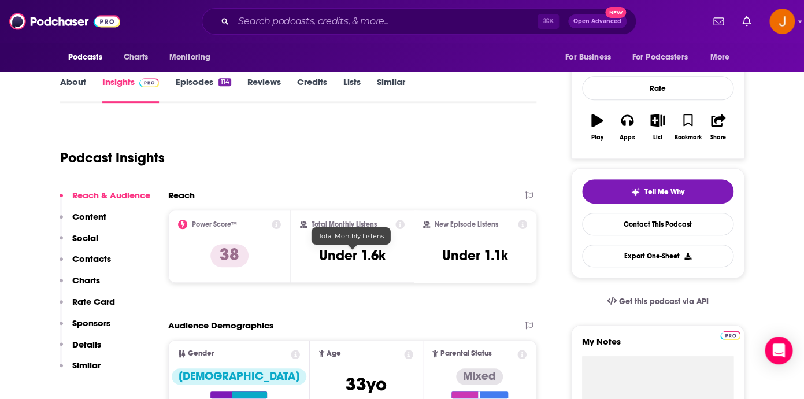
drag, startPoint x: 316, startPoint y: 257, endPoint x: 396, endPoint y: 257, distance: 80.3
click at [396, 257] on div "Total Monthly Listens Under 1.6k" at bounding box center [352, 246] width 105 height 53
drag, startPoint x: 322, startPoint y: 259, endPoint x: 385, endPoint y: 258, distance: 63.6
click at [385, 258] on h3 "Under 1.6k" at bounding box center [352, 255] width 66 height 17
copy h3 "Under 1.6k"
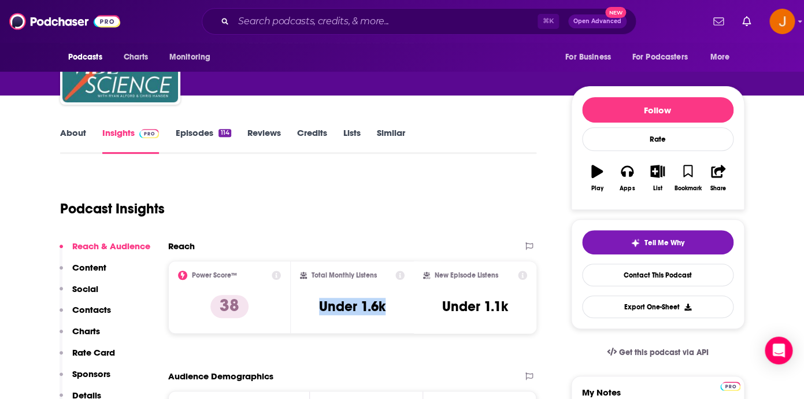
scroll to position [0, 0]
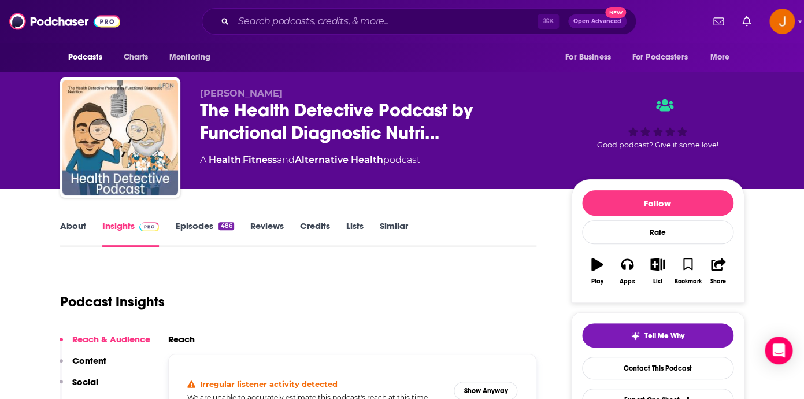
click at [193, 222] on link "Episodes 486" at bounding box center [204, 233] width 58 height 27
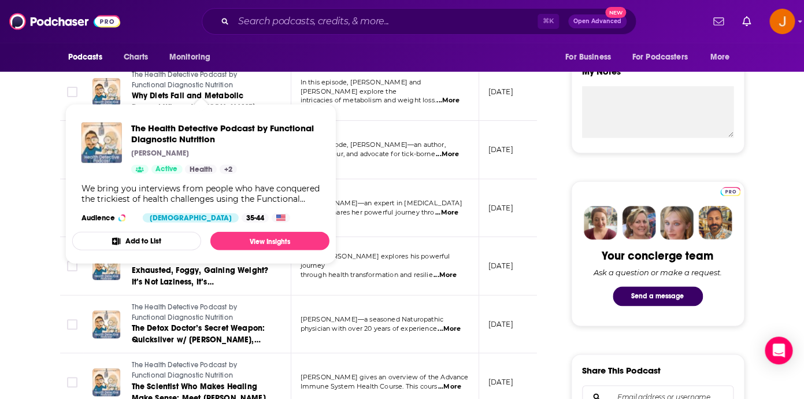
scroll to position [459, 0]
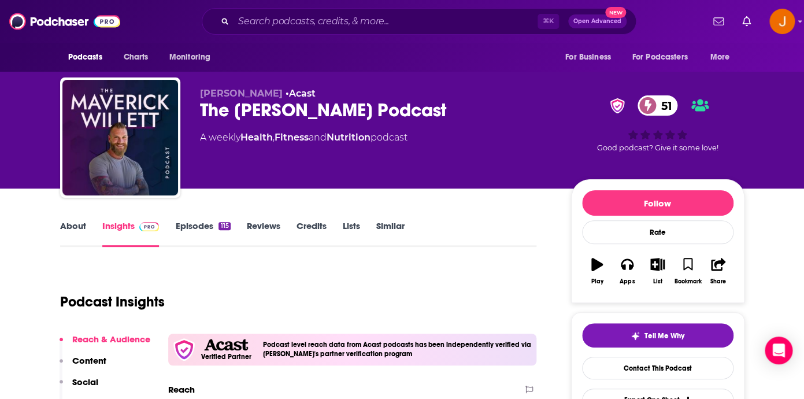
click at [188, 226] on link "Episodes 115" at bounding box center [202, 233] width 55 height 27
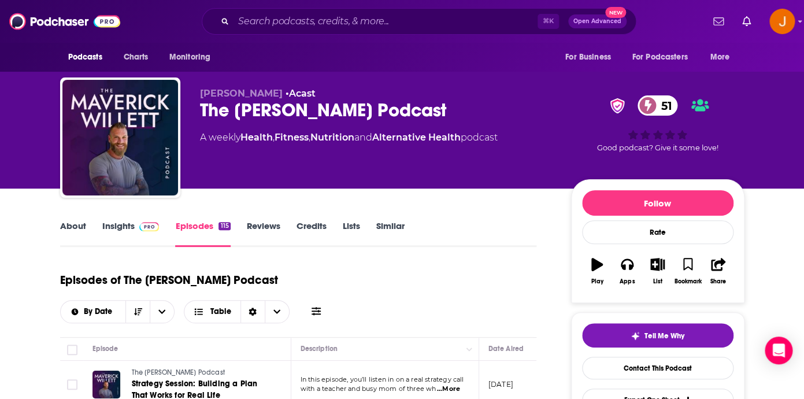
drag, startPoint x: 210, startPoint y: 109, endPoint x: 460, endPoint y: 110, distance: 249.7
click at [460, 110] on div "Maverick Willett • Acast The Maverick Willett Podcast 51 A weekly Health , Fitn…" at bounding box center [402, 139] width 684 height 125
copy h2 "The Maverick Willett Podcast"
drag, startPoint x: 195, startPoint y: 91, endPoint x: 279, endPoint y: 96, distance: 83.9
click at [279, 96] on div "Maverick Willett • Acast The Maverick Willett Podcast 51 A weekly Health , Fitn…" at bounding box center [402, 139] width 684 height 125
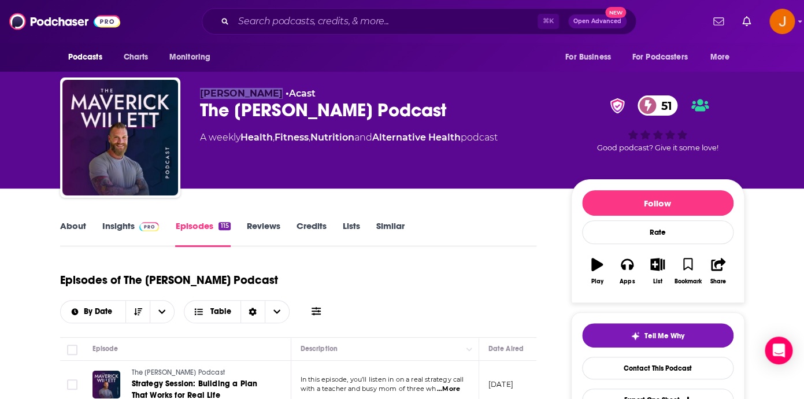
copy span "Maverick Willett"
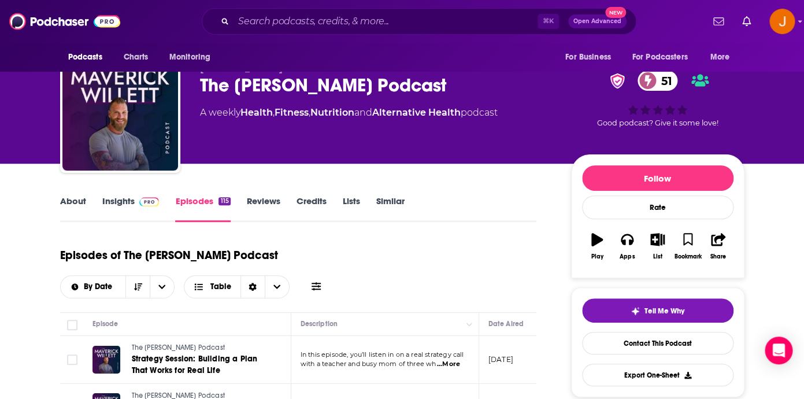
click at [129, 195] on div "About Insights Episodes 115 Reviews Credits Lists Similar" at bounding box center [298, 208] width 477 height 28
click at [129, 199] on link "Insights" at bounding box center [130, 208] width 57 height 27
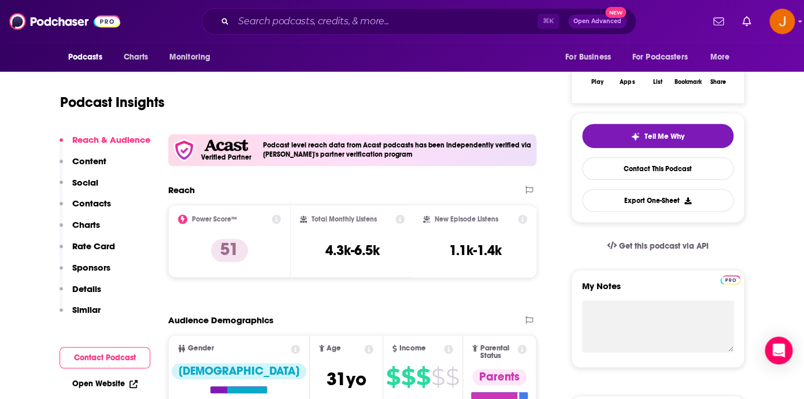
click at [103, 207] on p "Contacts" at bounding box center [91, 203] width 39 height 11
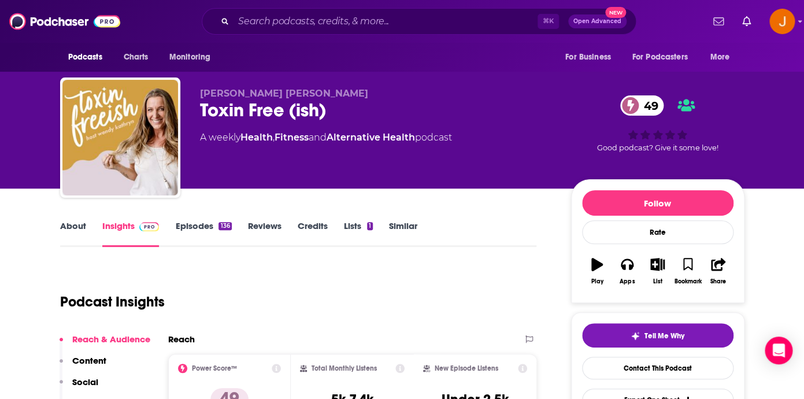
scroll to position [12, 0]
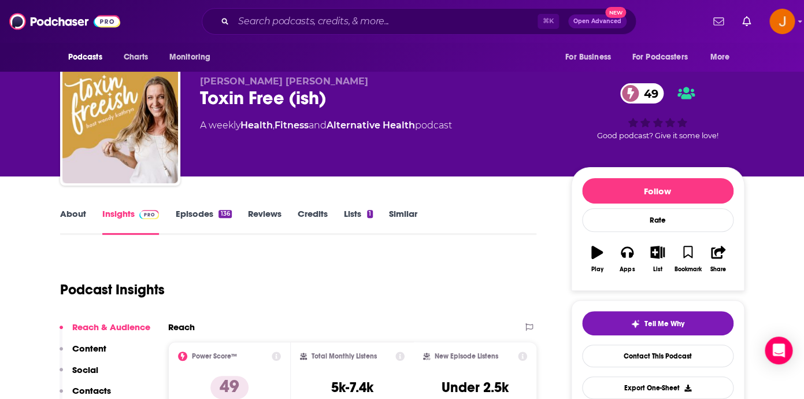
click at [208, 215] on link "Episodes 136" at bounding box center [203, 221] width 56 height 27
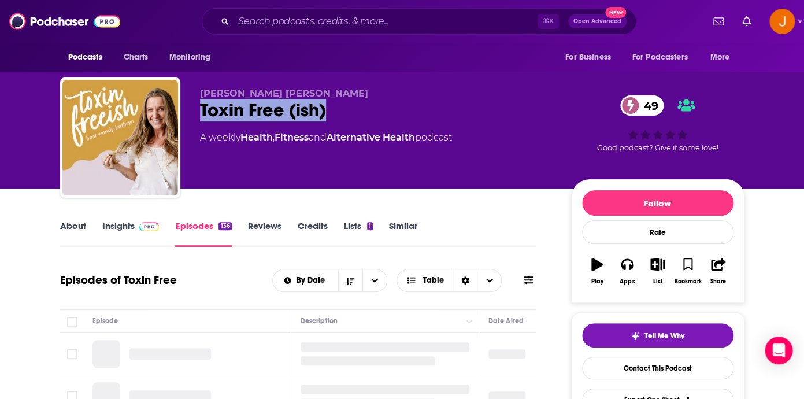
drag, startPoint x: 198, startPoint y: 116, endPoint x: 344, endPoint y: 115, distance: 146.2
click at [344, 115] on div "[PERSON_NAME] [PERSON_NAME] Toxin Free (ish) 49 A weekly Health , Fitness and A…" at bounding box center [402, 139] width 684 height 125
copy h2 "Toxin Free (ish)"
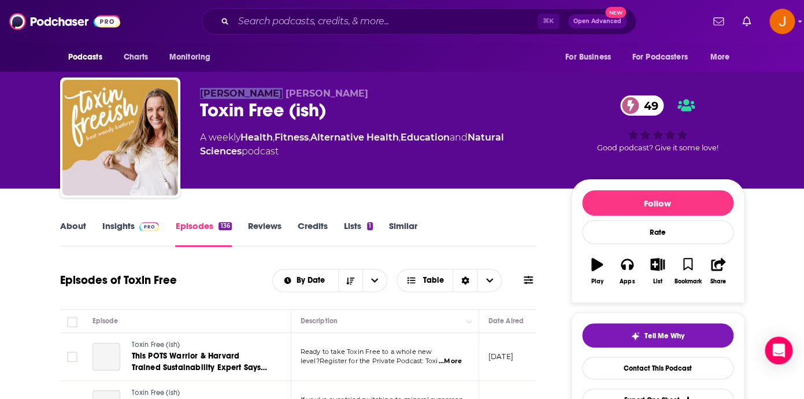
drag, startPoint x: 226, startPoint y: 91, endPoint x: 287, endPoint y: 91, distance: 61.3
click at [287, 91] on p "[PERSON_NAME] [PERSON_NAME]" at bounding box center [376, 93] width 353 height 11
copy span "[PERSON_NAME] [PERSON_NAME]"
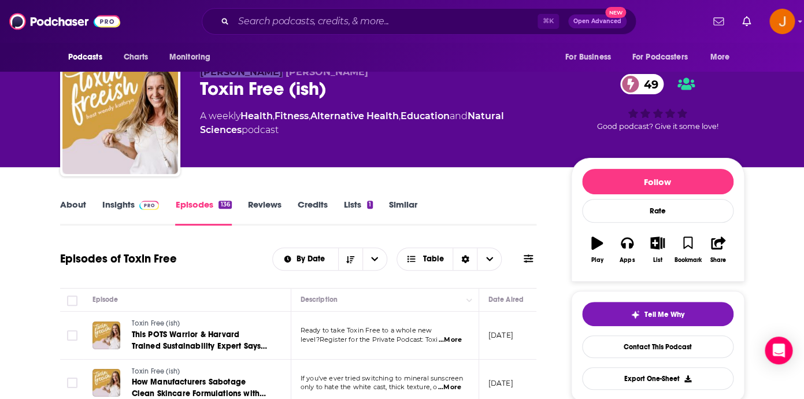
scroll to position [55, 0]
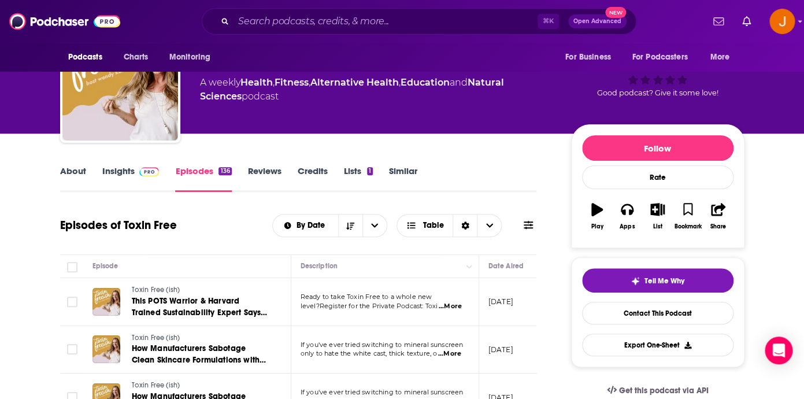
click at [125, 173] on link "Insights" at bounding box center [130, 178] width 57 height 27
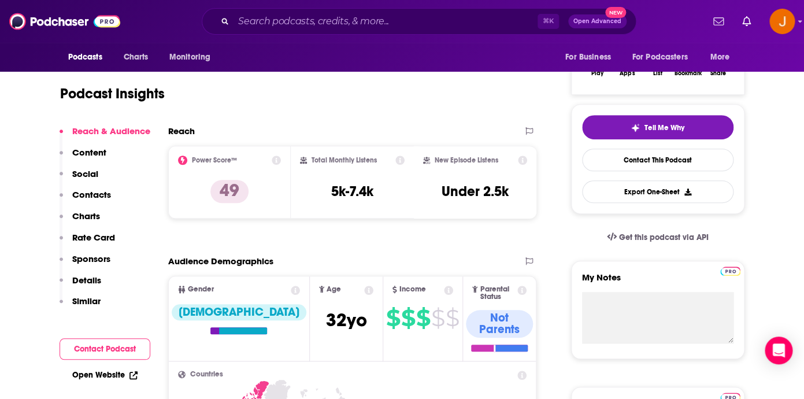
click at [102, 194] on p "Contacts" at bounding box center [91, 194] width 39 height 11
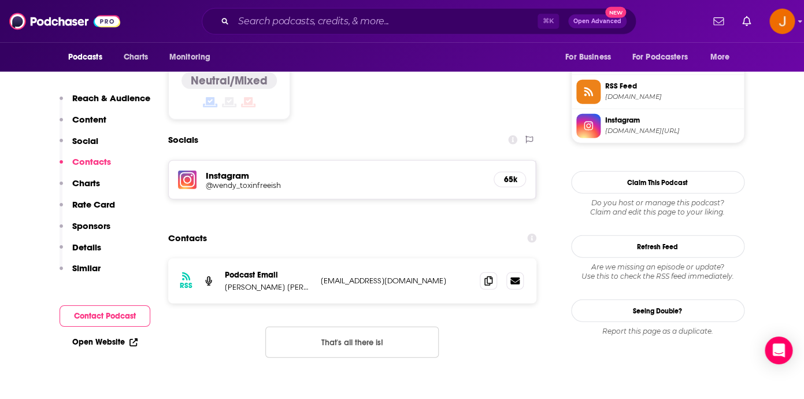
scroll to position [970, 0]
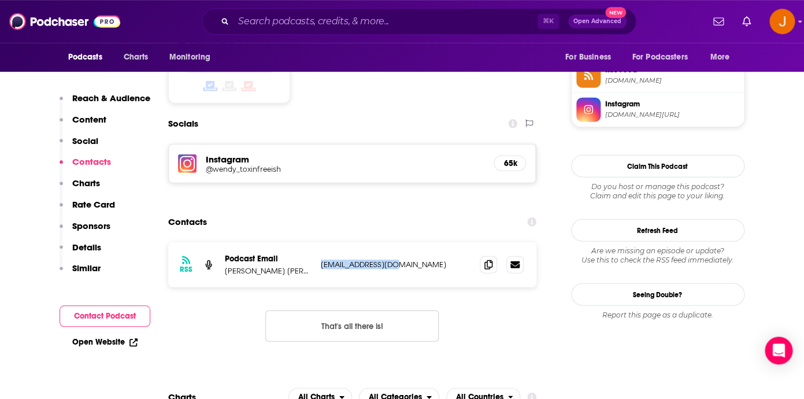
drag, startPoint x: 321, startPoint y: 199, endPoint x: 400, endPoint y: 202, distance: 79.2
click at [400, 259] on p "[EMAIL_ADDRESS][DOMAIN_NAME]" at bounding box center [396, 264] width 150 height 10
copy p "[EMAIL_ADDRESS][DOMAIN_NAME]"
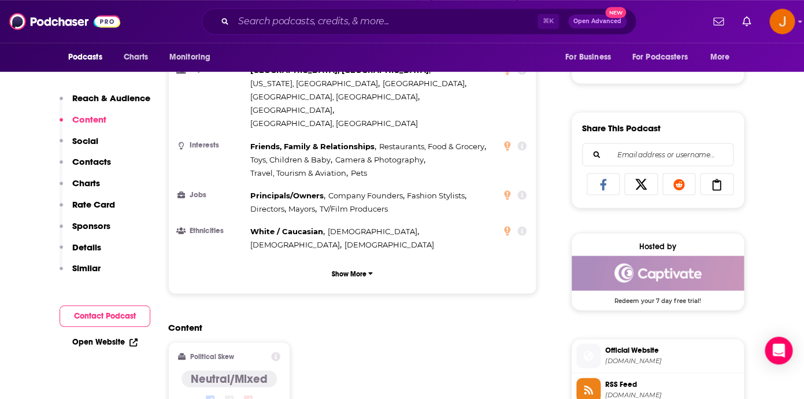
scroll to position [0, 0]
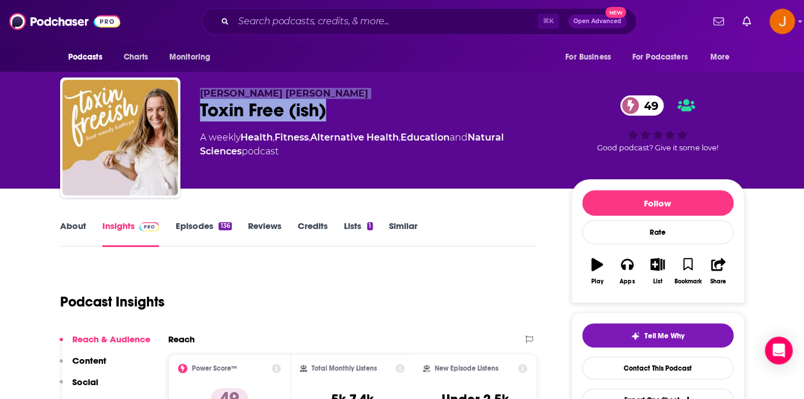
drag, startPoint x: 199, startPoint y: 92, endPoint x: 329, endPoint y: 116, distance: 132.1
click at [329, 116] on div "[PERSON_NAME] [PERSON_NAME] Toxin Free (ish) 49 A weekly Health , Fitness , Alt…" at bounding box center [402, 139] width 684 height 125
copy div "[PERSON_NAME] [PERSON_NAME] Toxin Free (ish)"
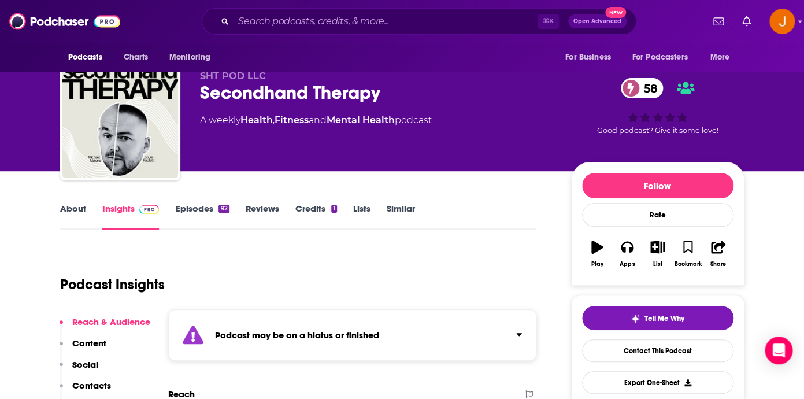
scroll to position [18, 0]
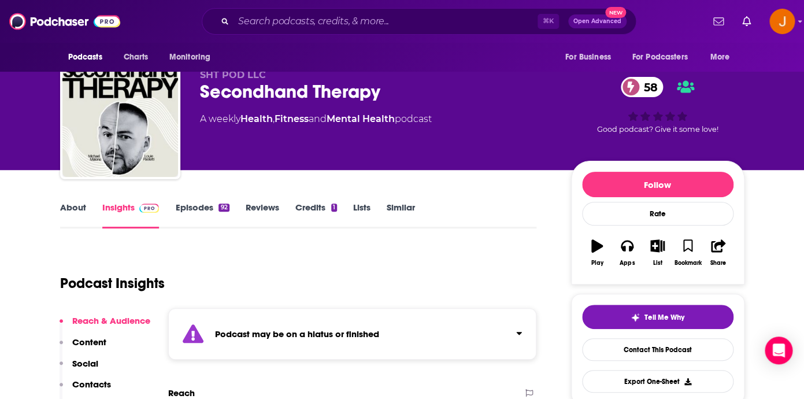
click at [190, 205] on link "Episodes 92" at bounding box center [202, 215] width 54 height 27
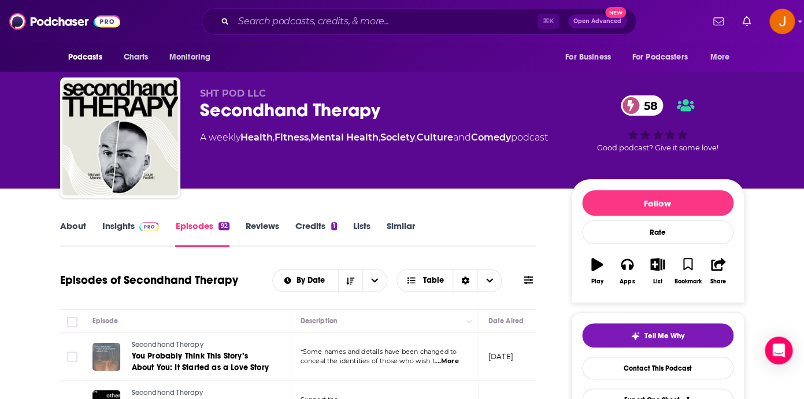
click at [124, 225] on link "Insights" at bounding box center [130, 233] width 57 height 27
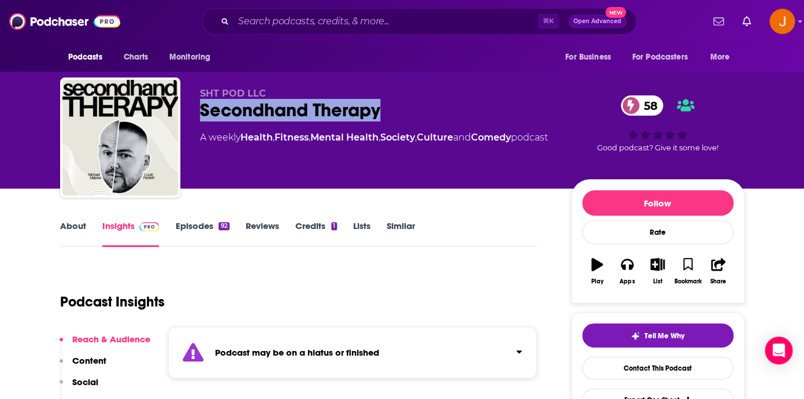
drag, startPoint x: 199, startPoint y: 115, endPoint x: 390, endPoint y: 115, distance: 190.7
click at [388, 115] on div "SHT POD LLC Secondhand Therapy 58 A weekly Health , Fitness , Mental Health , S…" at bounding box center [402, 139] width 684 height 125
copy h2 "Secondhand Therapy"
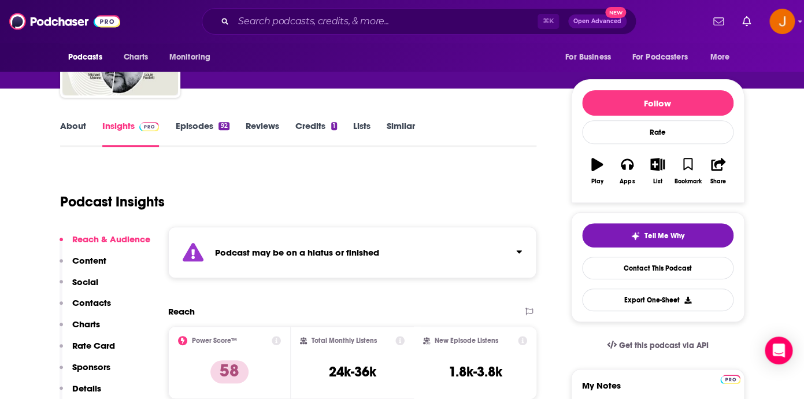
click at [92, 310] on button "Contacts" at bounding box center [85, 307] width 51 height 21
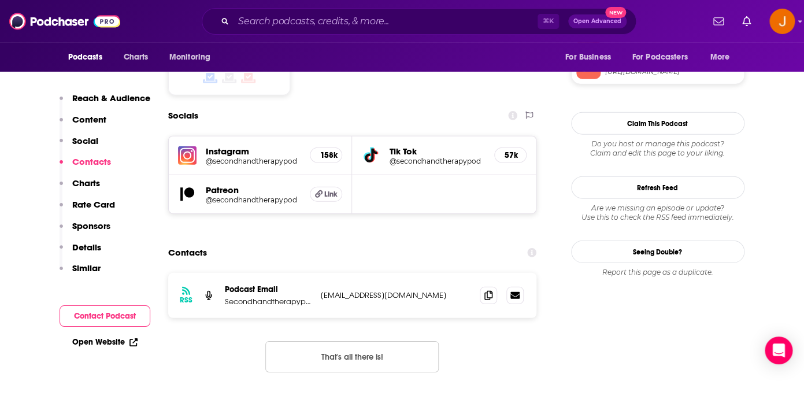
scroll to position [1068, 0]
drag, startPoint x: 327, startPoint y: 217, endPoint x: 455, endPoint y: 217, distance: 128.3
click at [455, 272] on div "RSS Podcast Email Secondhandtherapypod secondhandtherapypod@gmail.com secondhan…" at bounding box center [352, 294] width 369 height 45
copy p "secondhandtherapypod@gmail.com"
click at [587, 121] on button "Claim This Podcast" at bounding box center [657, 123] width 173 height 23
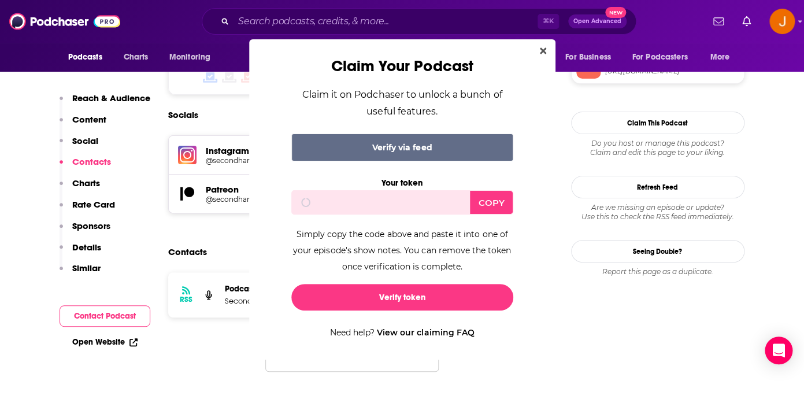
scroll to position [0, 0]
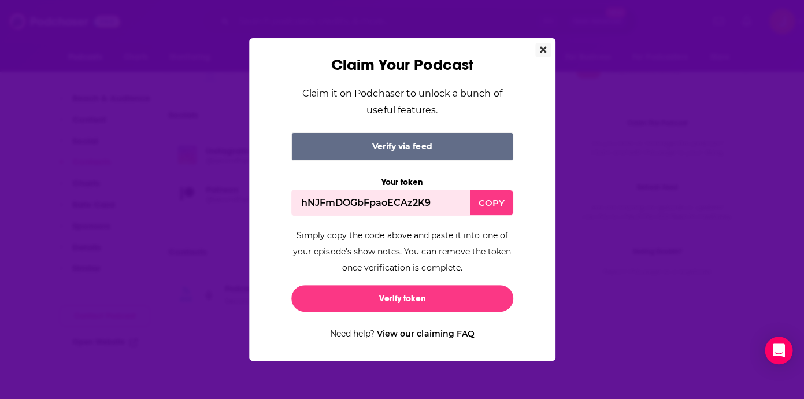
click at [548, 49] on button "Close" at bounding box center [543, 50] width 16 height 14
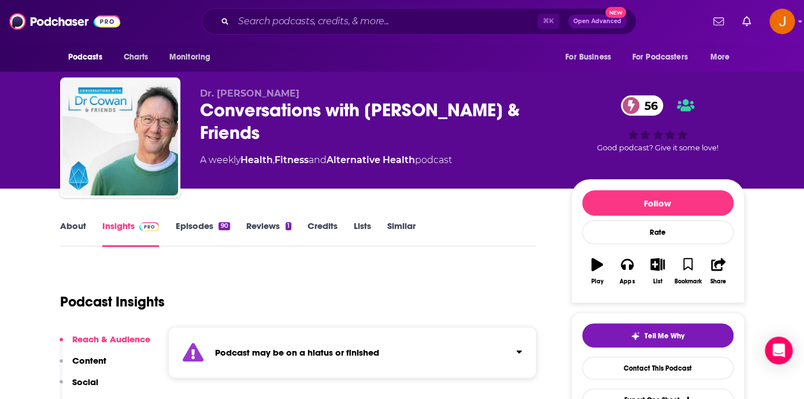
click at [199, 229] on link "Episodes 90" at bounding box center [202, 233] width 54 height 27
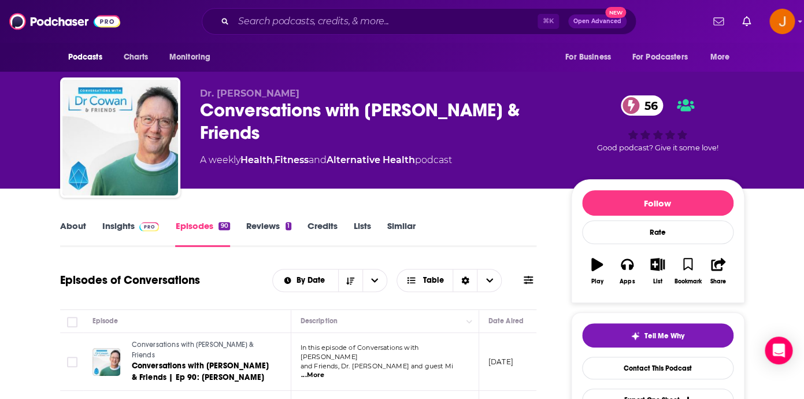
click at [122, 229] on link "Insights" at bounding box center [130, 233] width 57 height 27
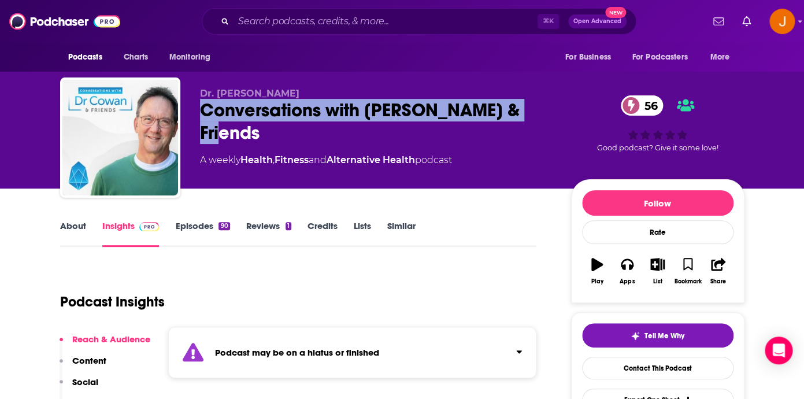
drag, startPoint x: 196, startPoint y: 115, endPoint x: 533, endPoint y: 120, distance: 337.6
click at [533, 120] on div "Dr. [PERSON_NAME] Conversations with [PERSON_NAME] & Friends 56 A weekly Health…" at bounding box center [402, 139] width 684 height 125
copy h2 "Conversations with [PERSON_NAME] & Friends"
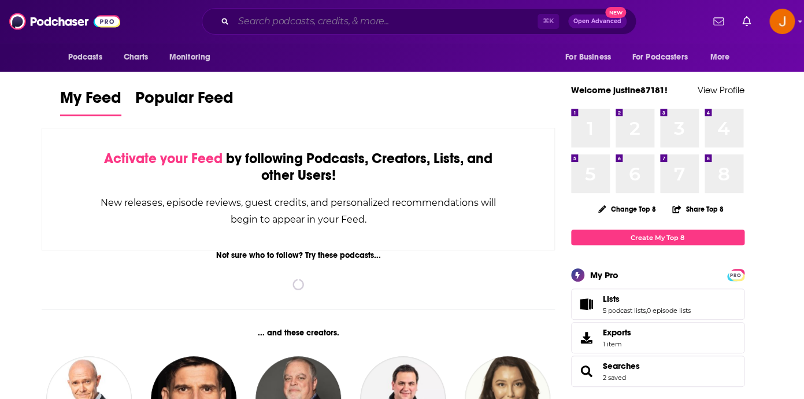
click at [338, 22] on input "Search podcasts, credits, & more..." at bounding box center [385, 21] width 304 height 18
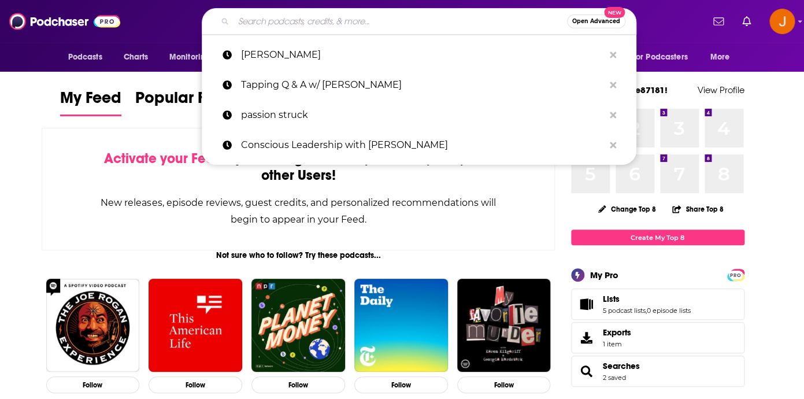
paste input "Believe Big podcast"
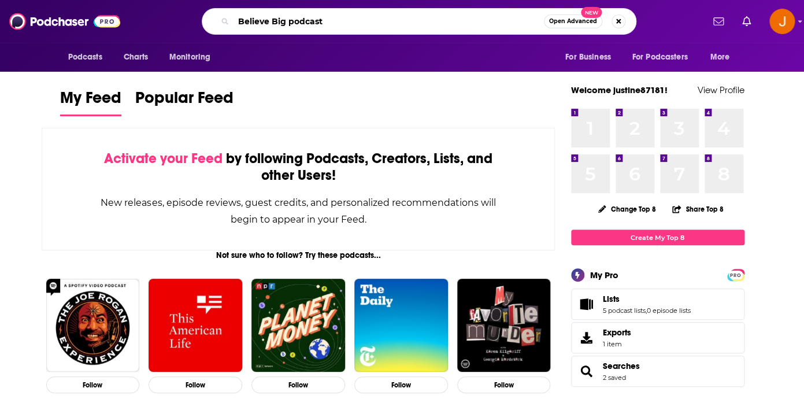
drag, startPoint x: 312, startPoint y: 22, endPoint x: 362, endPoint y: 21, distance: 49.7
click at [352, 22] on input "Believe Big podcast" at bounding box center [388, 21] width 310 height 18
type input "Believe Big"
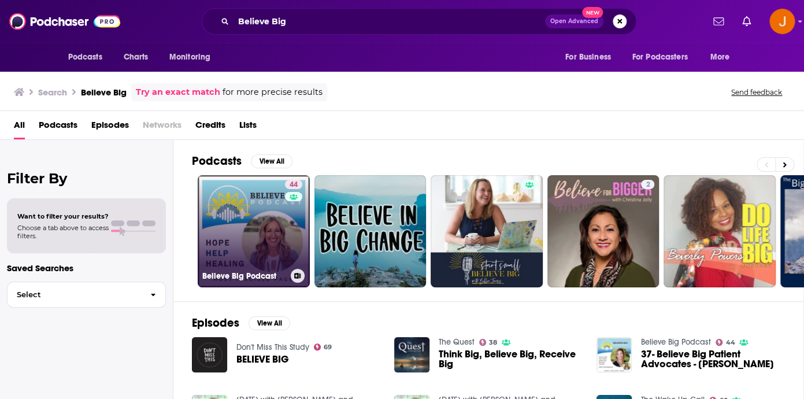
click at [253, 236] on link "44 Believe Big Podcast" at bounding box center [254, 231] width 112 height 112
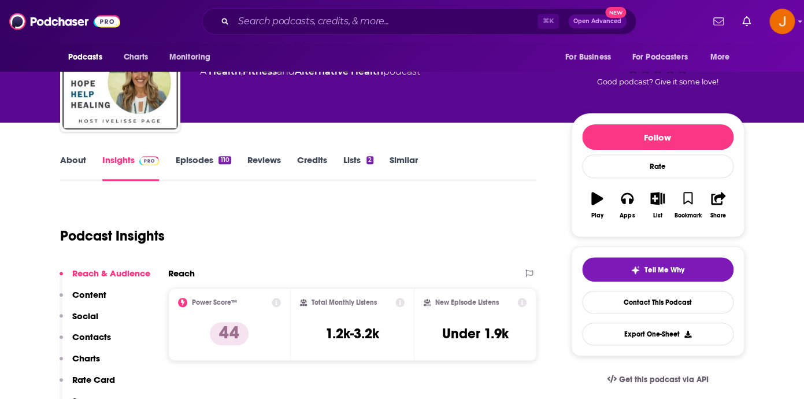
scroll to position [88, 0]
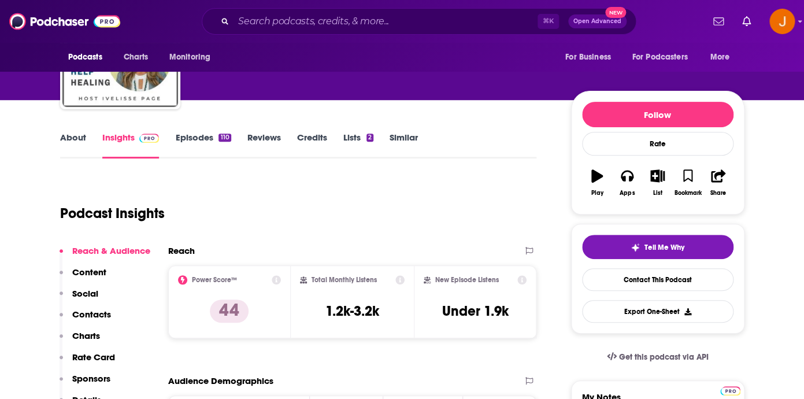
click at [87, 317] on p "Contacts" at bounding box center [91, 314] width 39 height 11
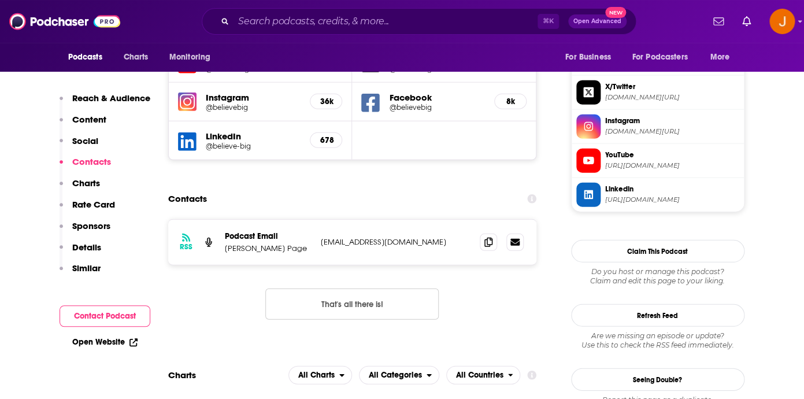
scroll to position [1022, 0]
drag, startPoint x: 403, startPoint y: 223, endPoint x: 320, endPoint y: 220, distance: 83.3
click at [320, 220] on div "RSS Podcast Email Ivelisse Page info@believebig.org info@believebig.org" at bounding box center [352, 241] width 369 height 45
copy p "info@believebig.org"
drag, startPoint x: 273, startPoint y: 223, endPoint x: 223, endPoint y: 223, distance: 49.7
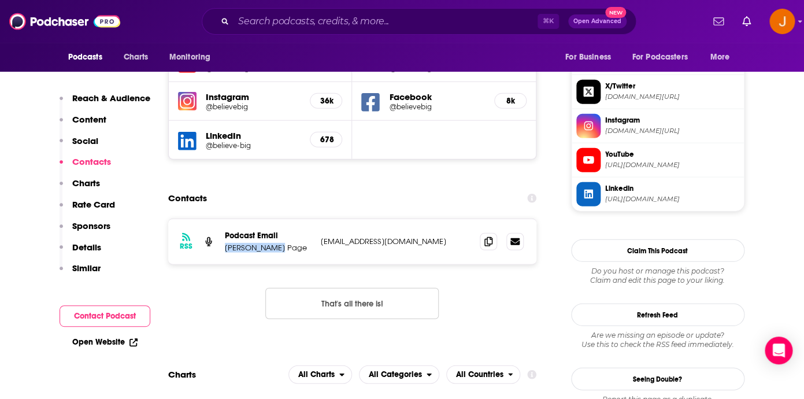
click at [225, 243] on p "Ivelisse Page" at bounding box center [268, 248] width 87 height 10
copy p "Ivelisse Page"
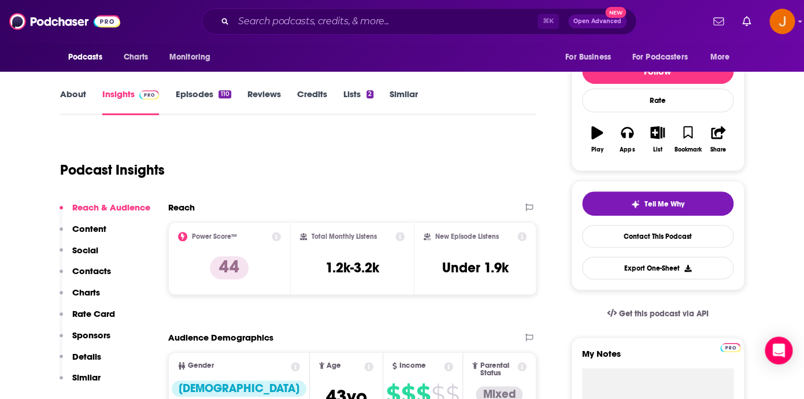
scroll to position [0, 0]
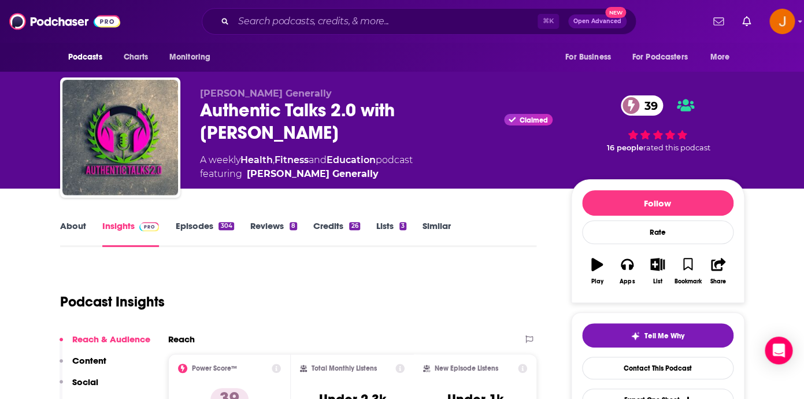
click at [206, 225] on link "Episodes 304" at bounding box center [204, 233] width 58 height 27
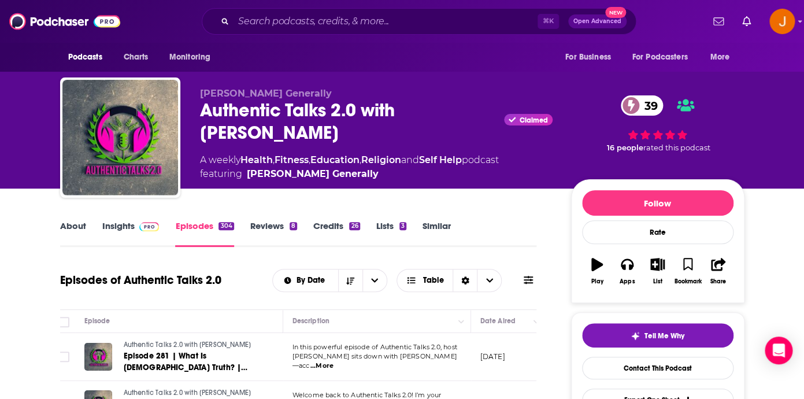
click at [127, 225] on link "Insights" at bounding box center [130, 233] width 57 height 27
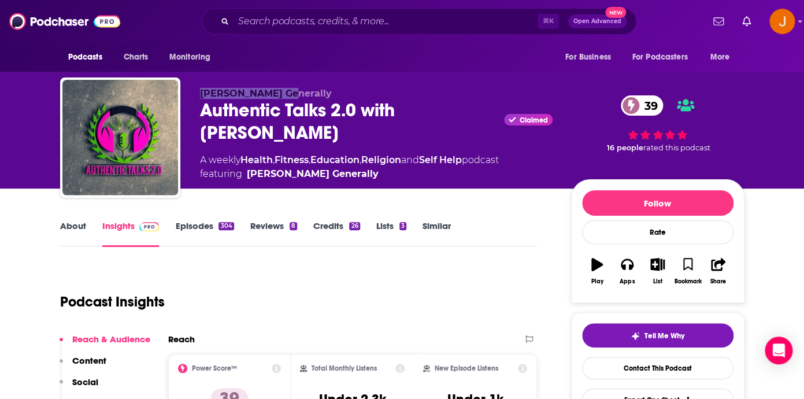
drag, startPoint x: 199, startPoint y: 95, endPoint x: 305, endPoint y: 95, distance: 106.3
click at [305, 95] on div "Shanta Generally Authentic Talks 2.0 with Shanta Claimed 39 A weekly Health , F…" at bounding box center [402, 139] width 684 height 125
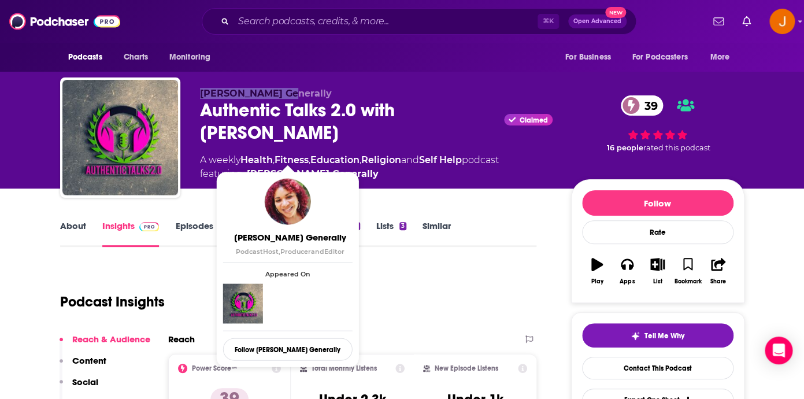
copy span "Shanta Generally"
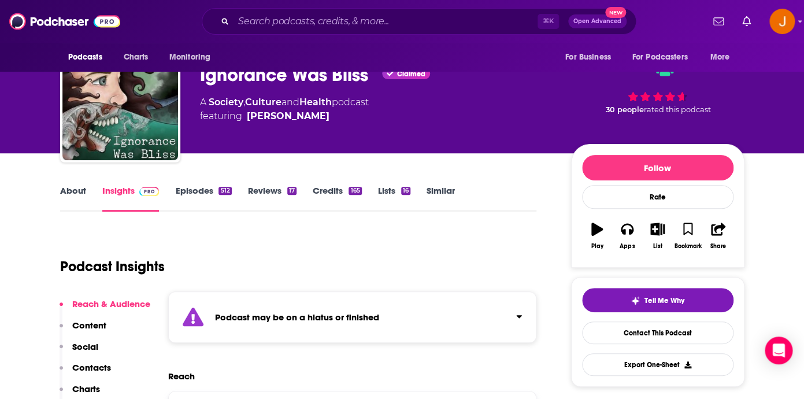
scroll to position [40, 0]
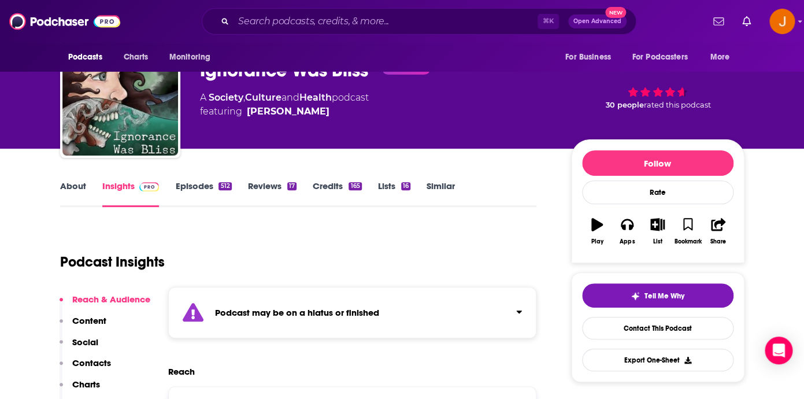
click at [190, 184] on link "Episodes 512" at bounding box center [203, 193] width 56 height 27
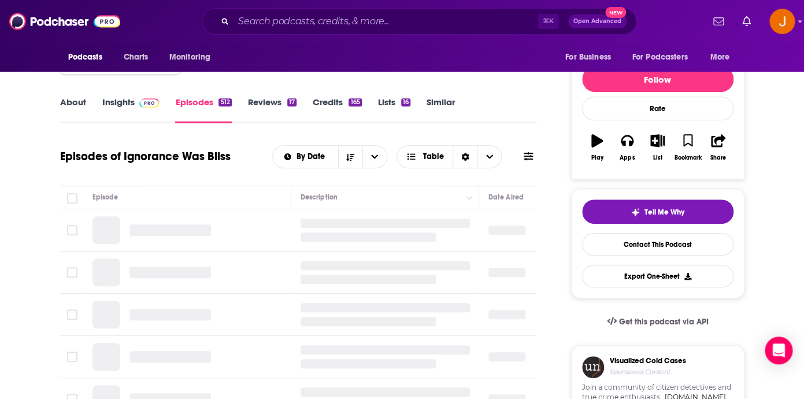
scroll to position [159, 0]
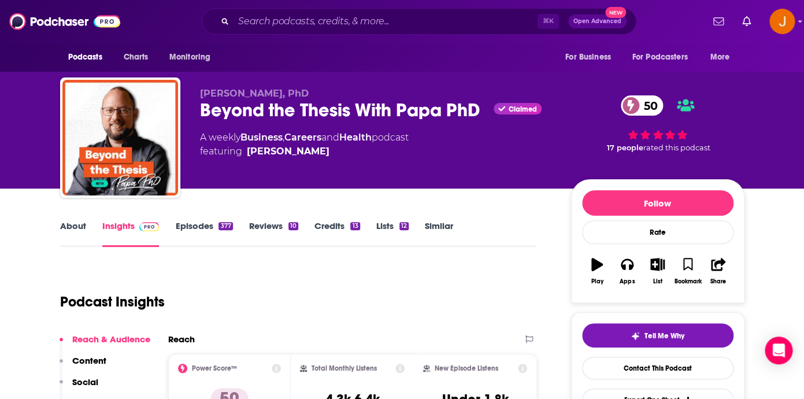
click at [204, 225] on link "Episodes 377" at bounding box center [203, 233] width 57 height 27
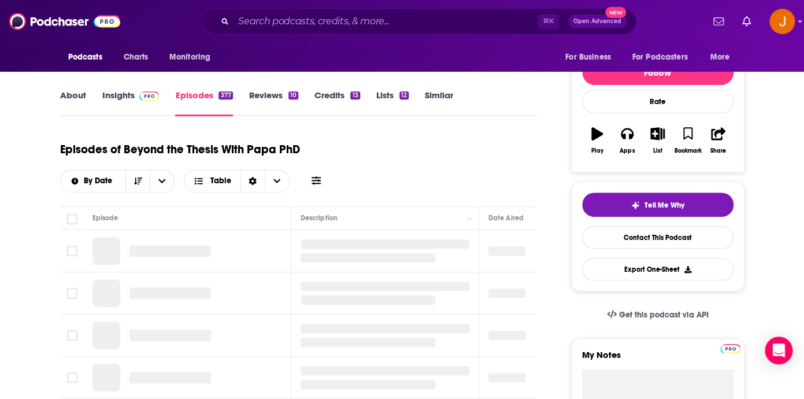
scroll to position [105, 0]
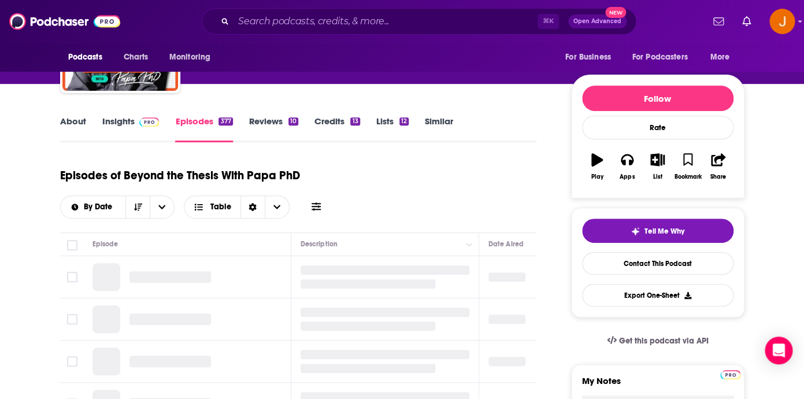
click at [128, 121] on link "Insights" at bounding box center [130, 129] width 57 height 27
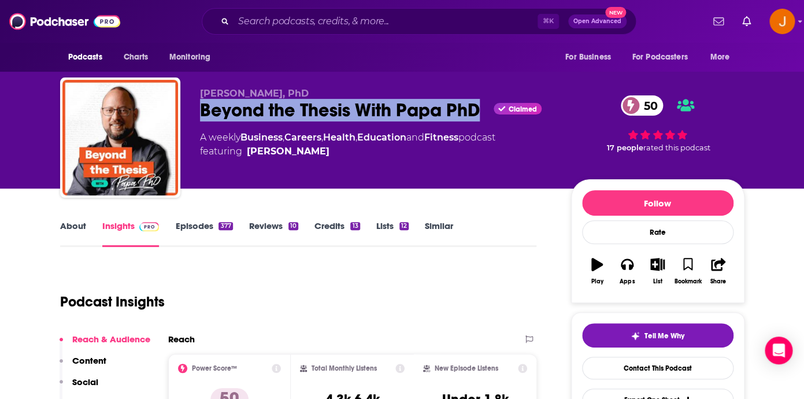
drag, startPoint x: 239, startPoint y: 114, endPoint x: 480, endPoint y: 117, distance: 241.0
click at [480, 118] on div "Beyond the Thesis With Papa PhD Claimed 50" at bounding box center [376, 110] width 353 height 23
copy h2 "Beyond the Thesis With Papa PhD"
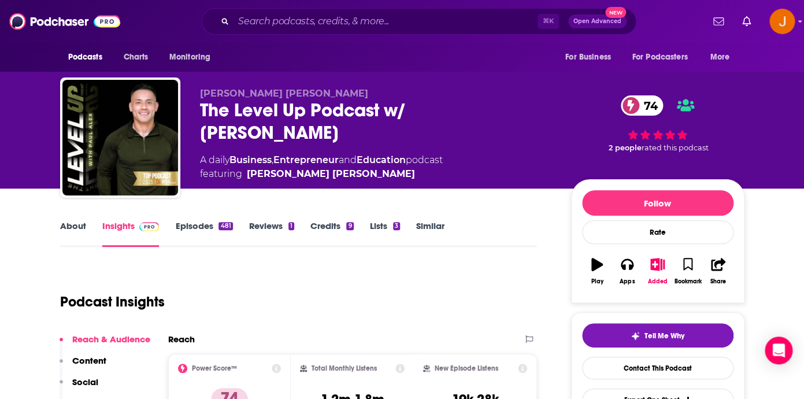
click at [198, 230] on link "Episodes 481" at bounding box center [203, 233] width 57 height 27
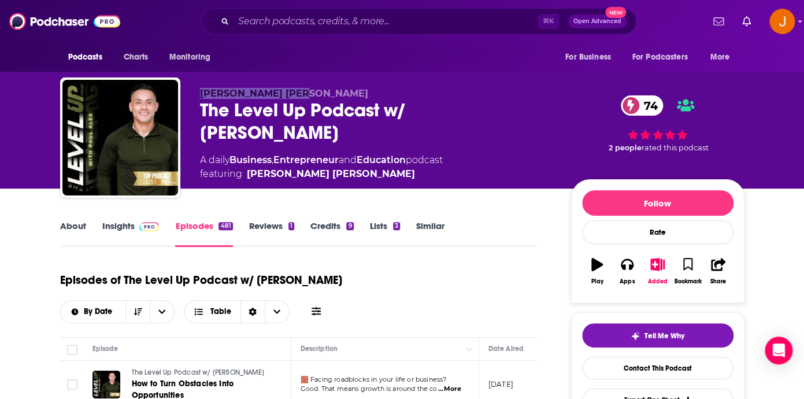
drag, startPoint x: 205, startPoint y: 92, endPoint x: 310, endPoint y: 92, distance: 105.2
click at [310, 92] on div "Paul Alex Espinoza The Level Up Podcast w/ Paul Alex 74 A daily Business , Entr…" at bounding box center [402, 139] width 684 height 125
copy span "Paul Alex Espinoza"
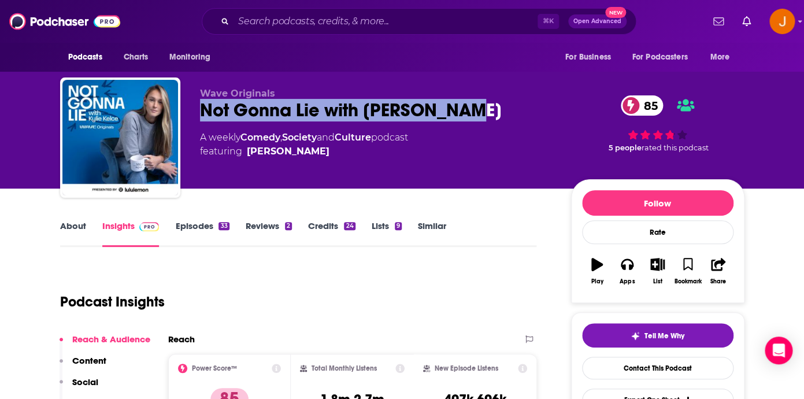
drag, startPoint x: 199, startPoint y: 112, endPoint x: 459, endPoint y: 110, distance: 260.7
click at [459, 110] on div "Wave Originals Not Gonna Lie with Kylie Kelce 85 A weekly Comedy , Society and …" at bounding box center [402, 139] width 684 height 125
copy h2 "Not Gonna Lie with Kylie Kelce"
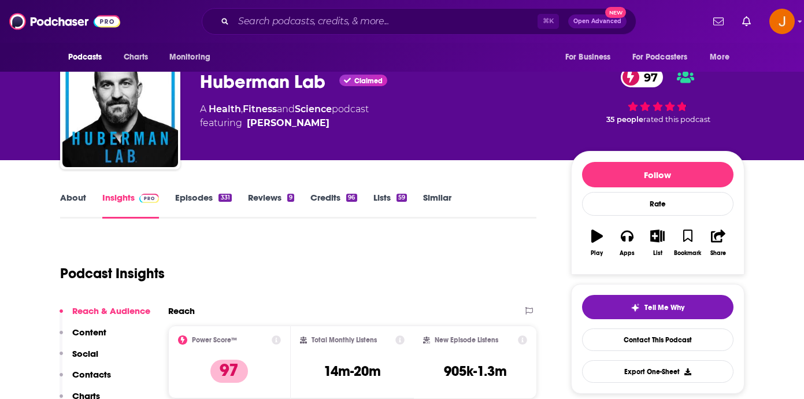
scroll to position [45, 0]
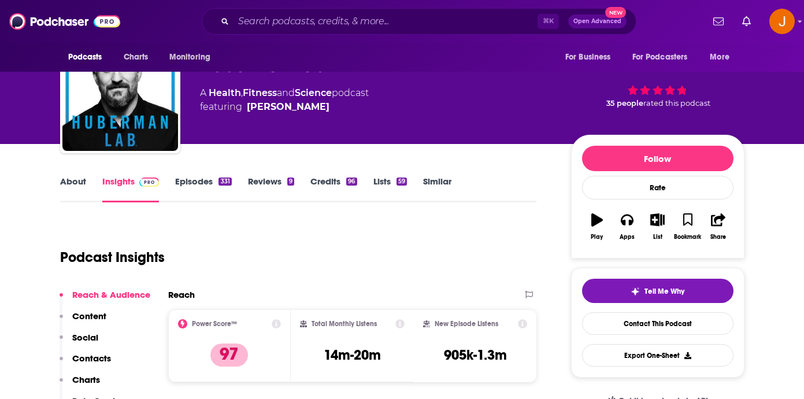
click at [192, 184] on link "Episodes 331" at bounding box center [203, 189] width 56 height 27
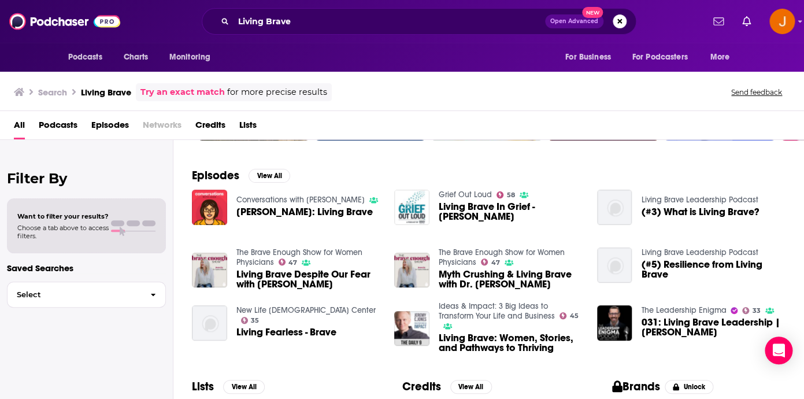
scroll to position [149, 0]
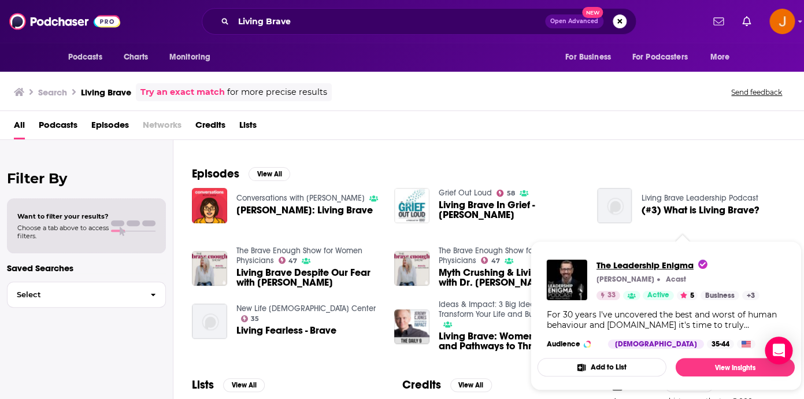
click at [609, 269] on span "The Leadership Enigma" at bounding box center [651, 264] width 111 height 11
